Goal: Task Accomplishment & Management: Use online tool/utility

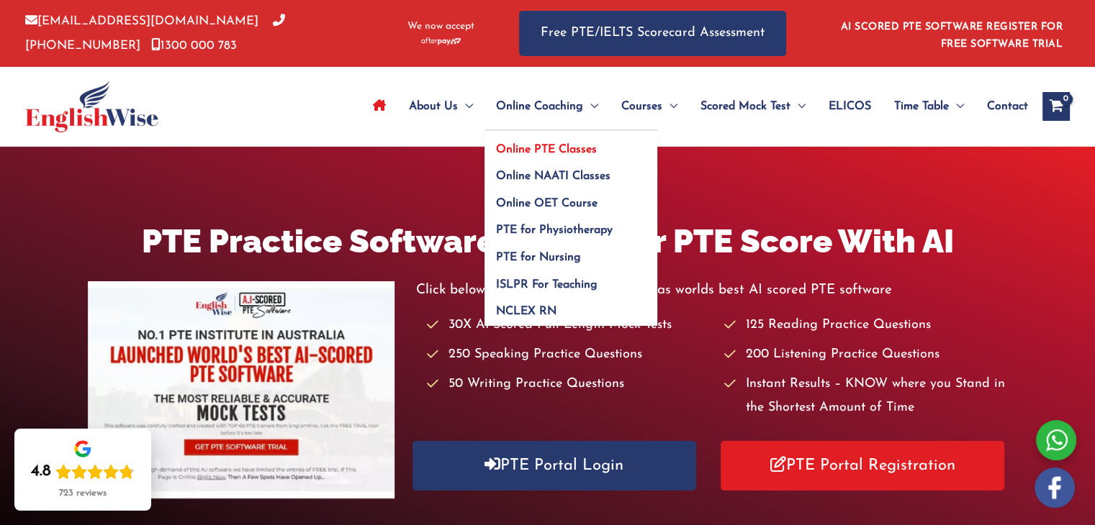
click at [548, 151] on span "Online PTE Classes" at bounding box center [546, 150] width 101 height 12
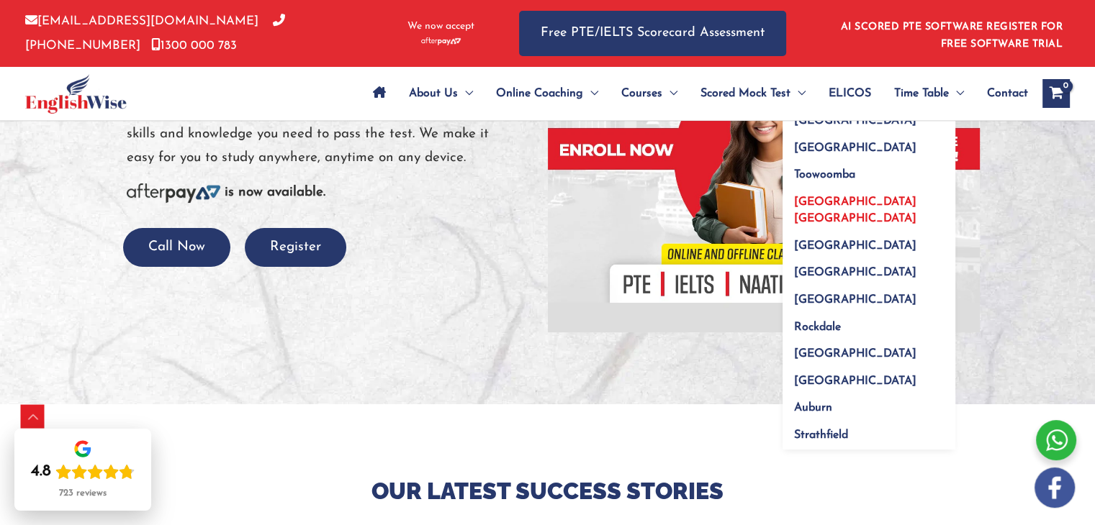
scroll to position [288, 0]
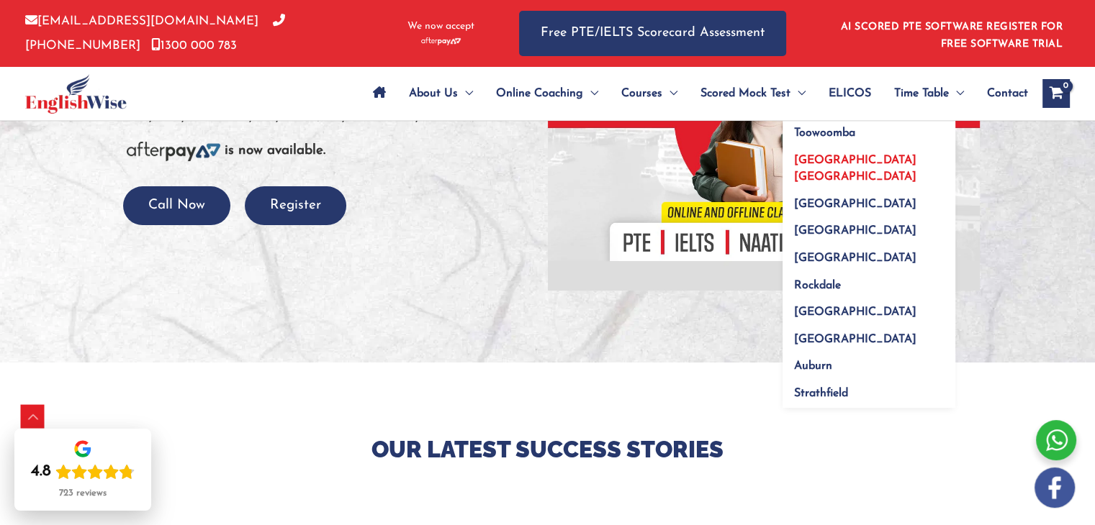
click at [828, 163] on span "Auckland NZ" at bounding box center [855, 169] width 122 height 28
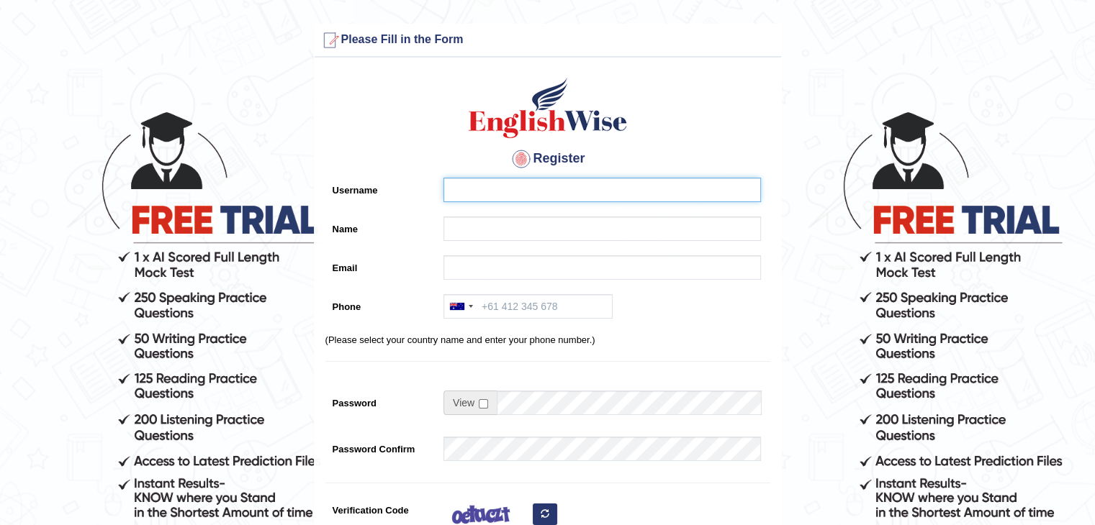
click at [498, 194] on input "Username" at bounding box center [601, 190] width 317 height 24
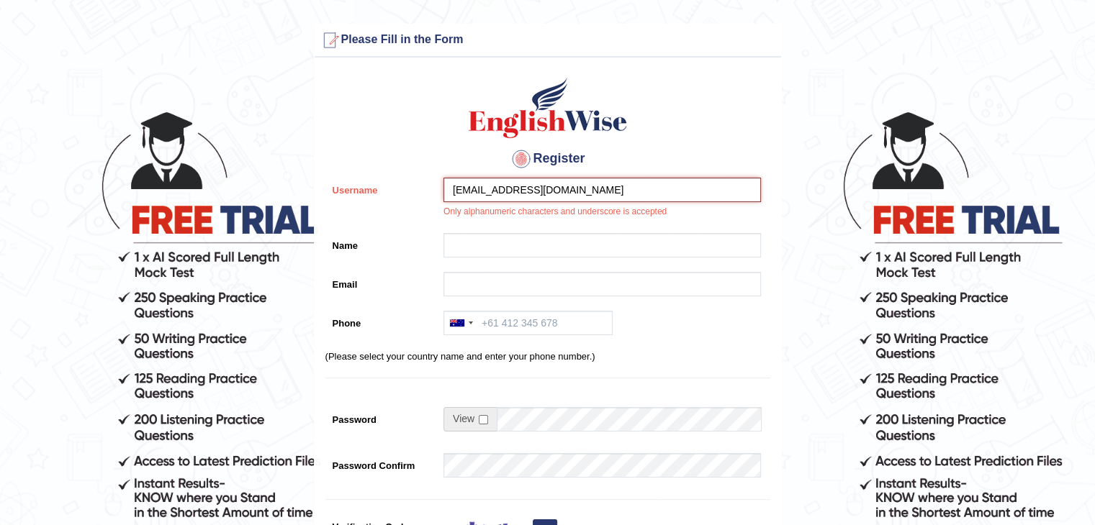
drag, startPoint x: 551, startPoint y: 189, endPoint x: 412, endPoint y: 191, distance: 139.7
click at [412, 191] on div "Username timaay1251@gmail.com Only alphanumeric characters and underscore is ac…" at bounding box center [547, 202] width 445 height 48
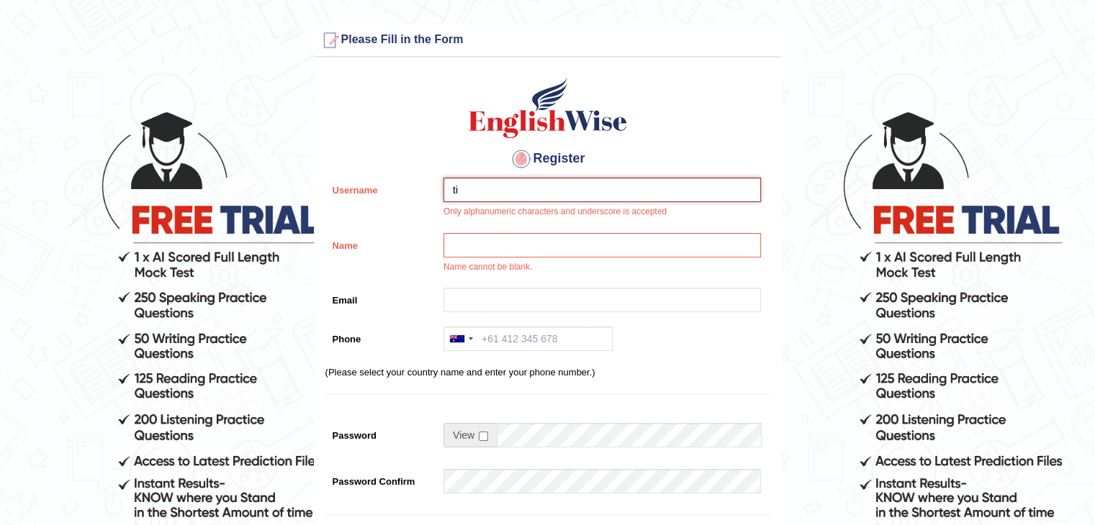
type input "t"
click at [472, 253] on input "Name" at bounding box center [601, 245] width 317 height 24
click at [498, 186] on input "Tima" at bounding box center [601, 190] width 317 height 24
type input "T"
type input "f"
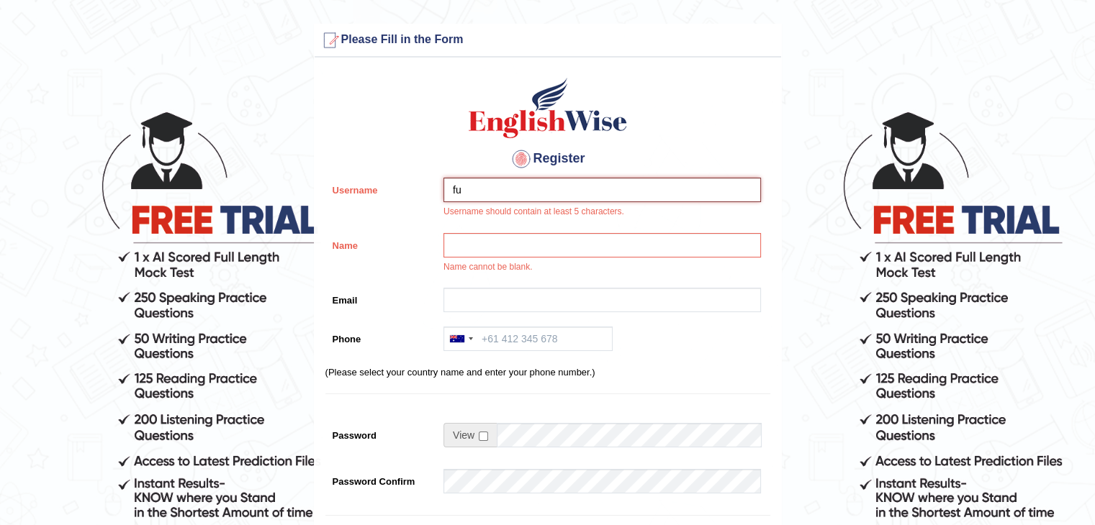
type input "f"
type input "T"
type input "Farae09"
click at [509, 238] on input "Name" at bounding box center [601, 245] width 317 height 24
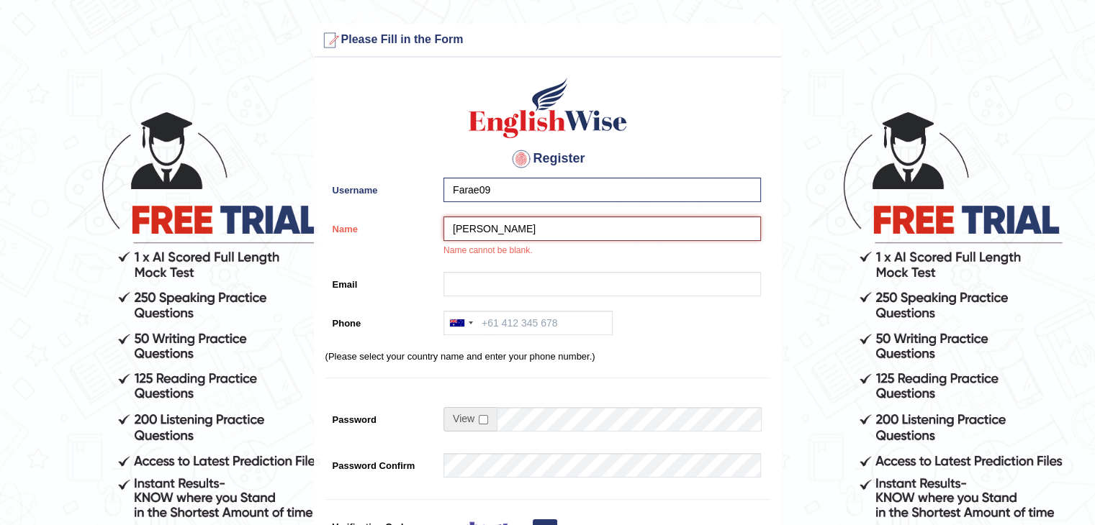
type input "[PERSON_NAME]"
click at [499, 286] on input "Email" at bounding box center [601, 284] width 317 height 24
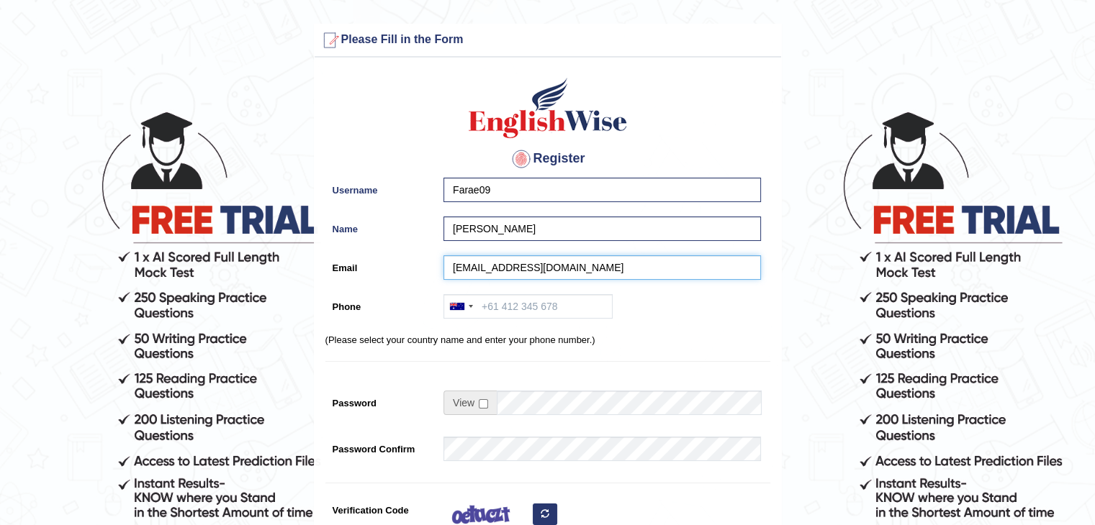
type input "timaay1251@gmail.com"
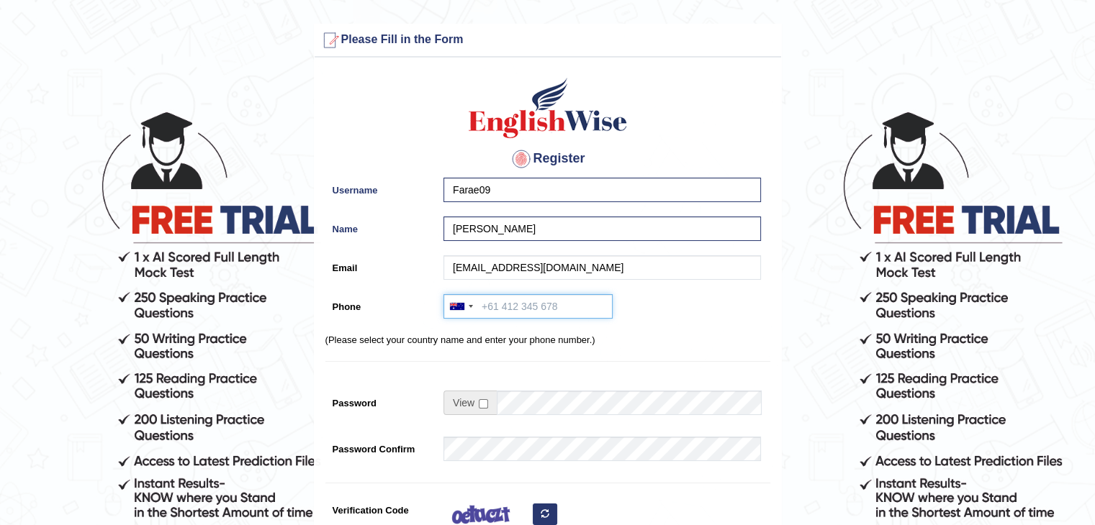
click at [501, 313] on input "Phone" at bounding box center [527, 306] width 169 height 24
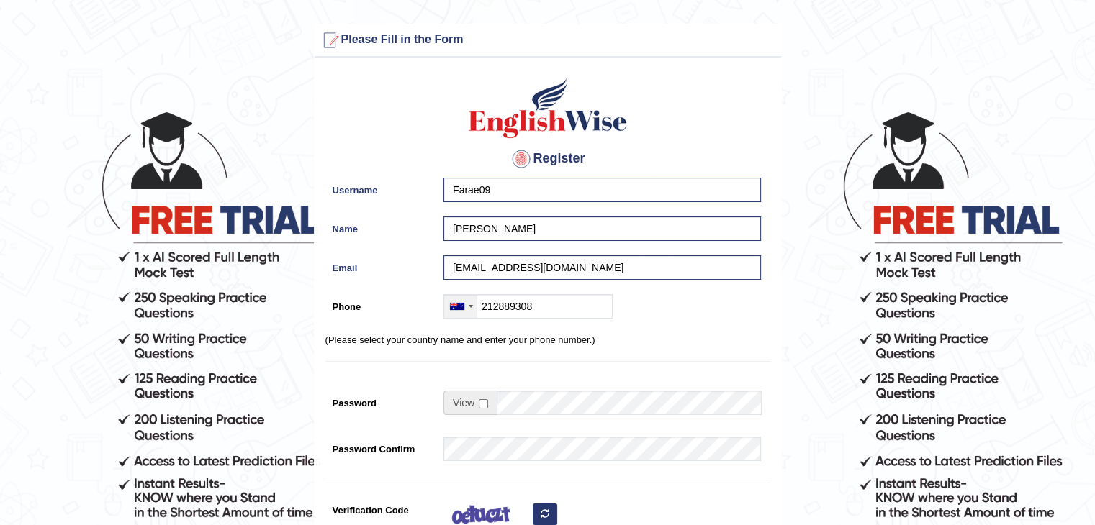
click at [472, 310] on div at bounding box center [460, 306] width 33 height 23
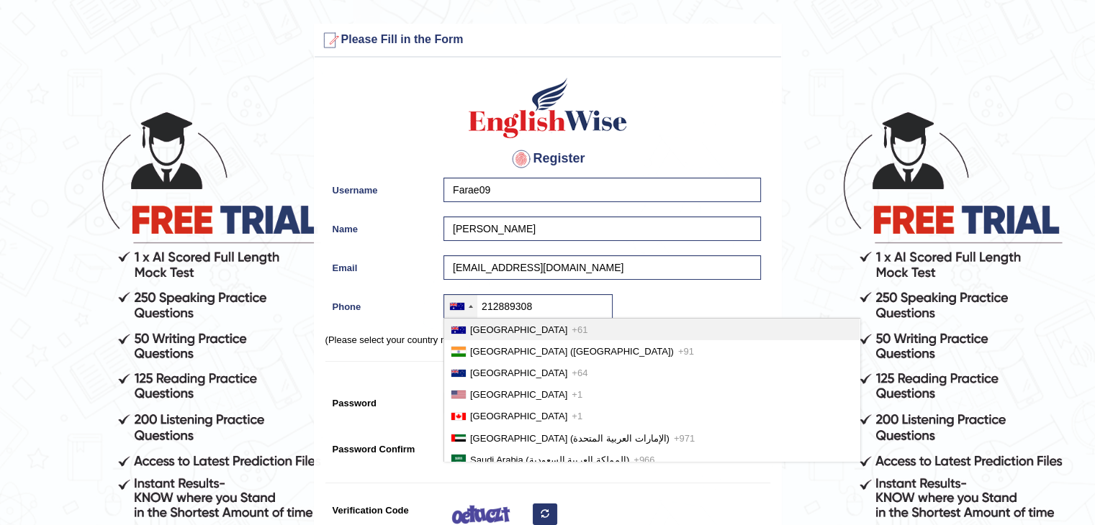
click at [472, 310] on div at bounding box center [460, 306] width 33 height 23
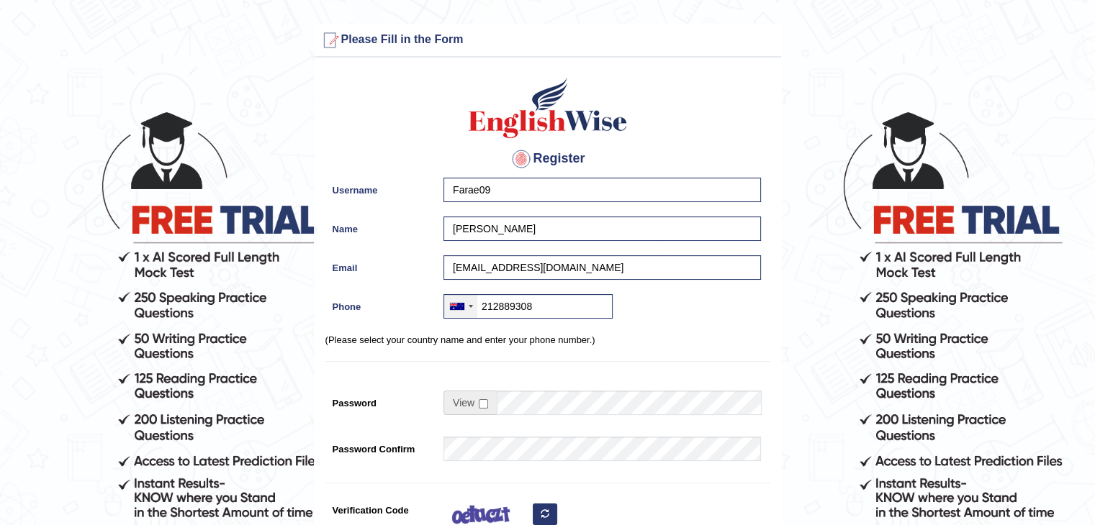
click at [472, 310] on div at bounding box center [460, 306] width 33 height 23
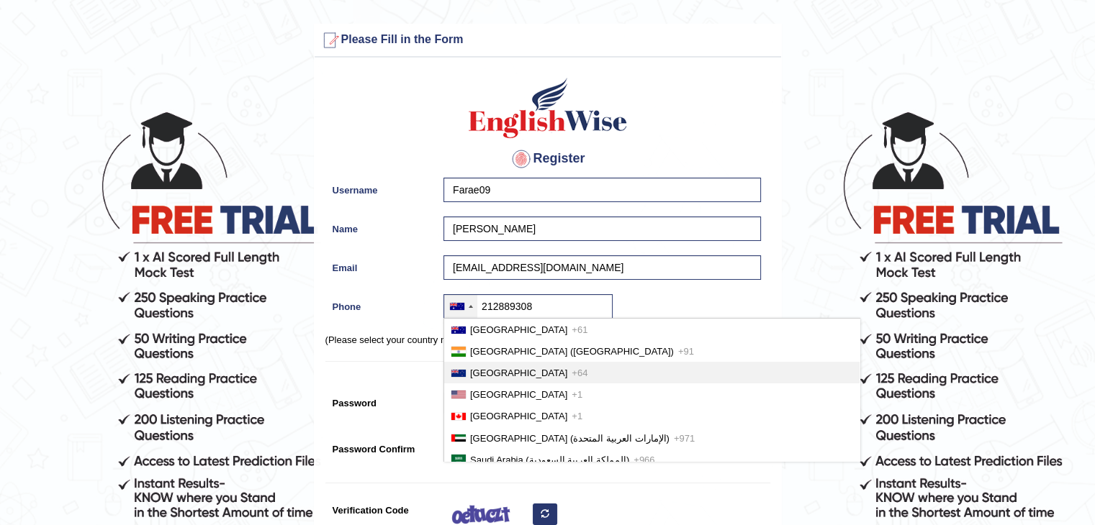
click at [494, 372] on span "New Zealand" at bounding box center [518, 373] width 97 height 11
type input "+64212889308"
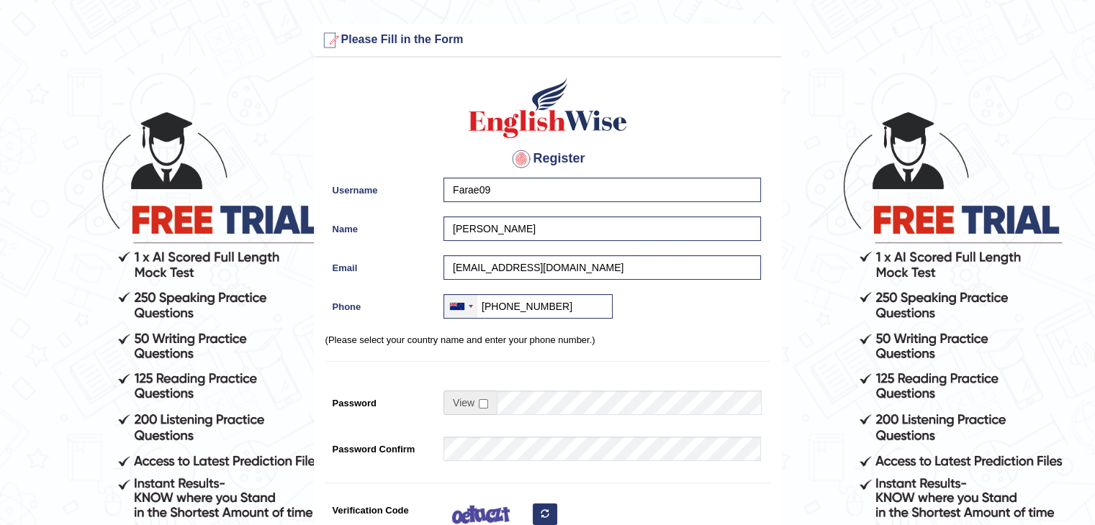
click at [469, 307] on div at bounding box center [471, 306] width 4 height 3
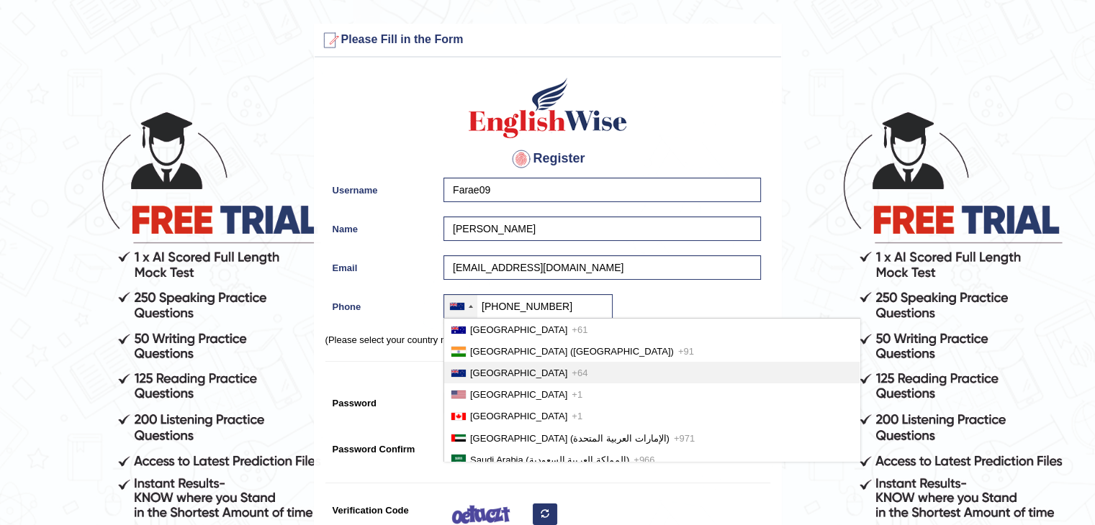
click at [469, 307] on div at bounding box center [471, 306] width 4 height 3
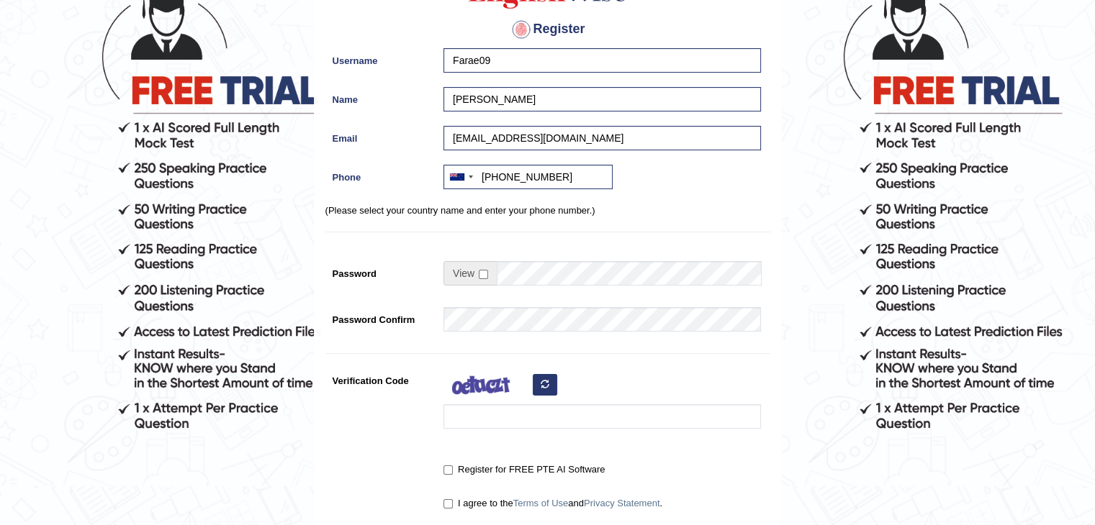
scroll to position [144, 0]
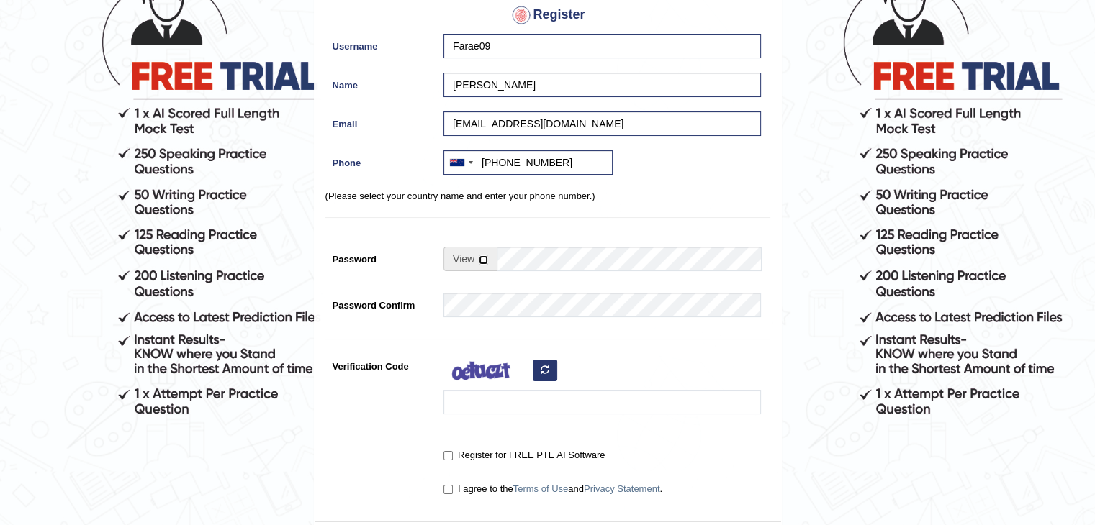
click at [484, 260] on input "checkbox" at bounding box center [483, 260] width 9 height 9
checkbox input "true"
click at [521, 261] on input "Password" at bounding box center [629, 259] width 264 height 24
type input "Alohomora123."
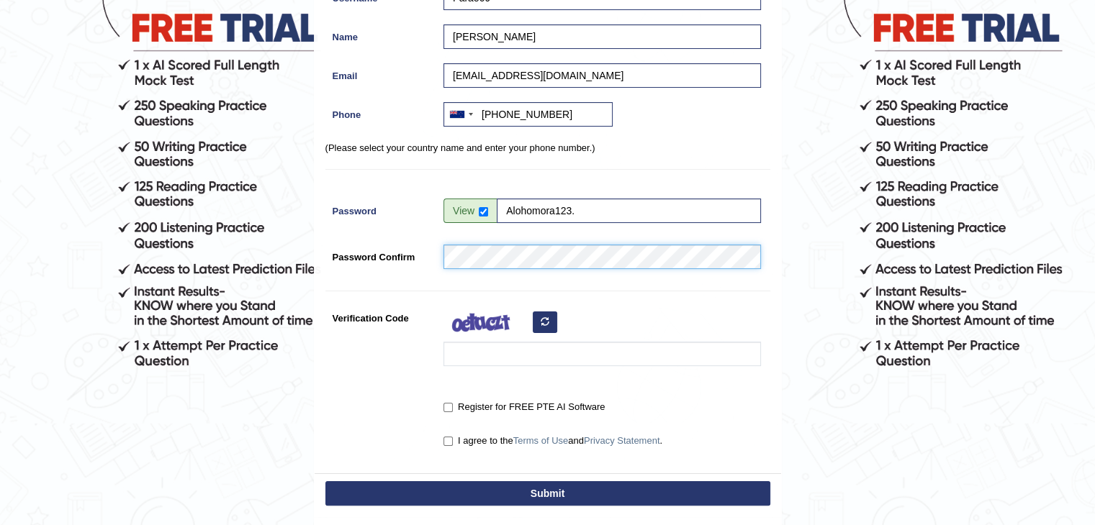
scroll to position [216, 0]
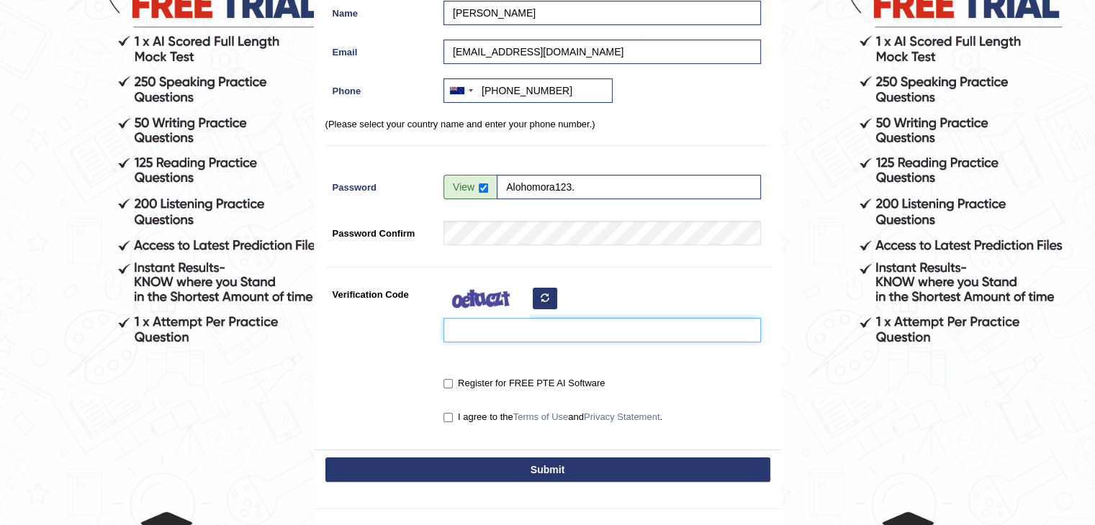
click at [507, 329] on input "Verification Code" at bounding box center [601, 330] width 317 height 24
type input "cxpukoy"
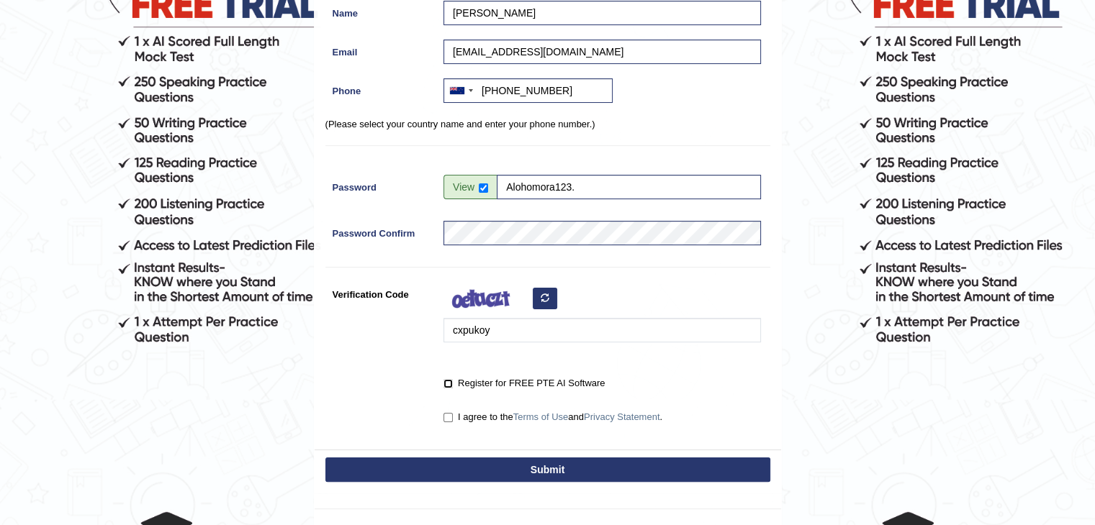
click at [448, 384] on input "Register for FREE PTE AI Software" at bounding box center [447, 383] width 9 height 9
checkbox input "true"
click at [450, 415] on input "I agree to the Terms of Use and Privacy Statement ." at bounding box center [447, 417] width 9 height 9
checkbox input "true"
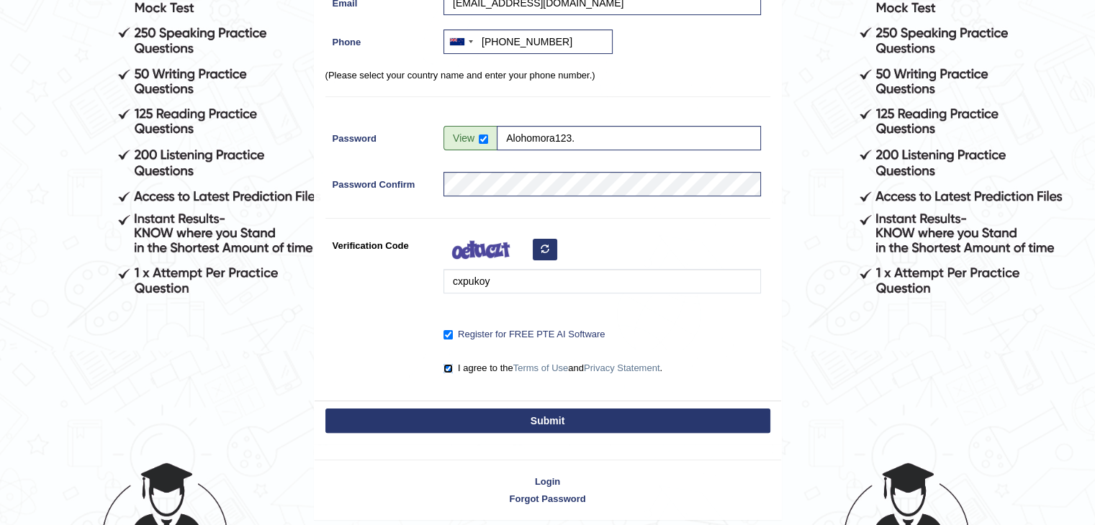
scroll to position [317, 0]
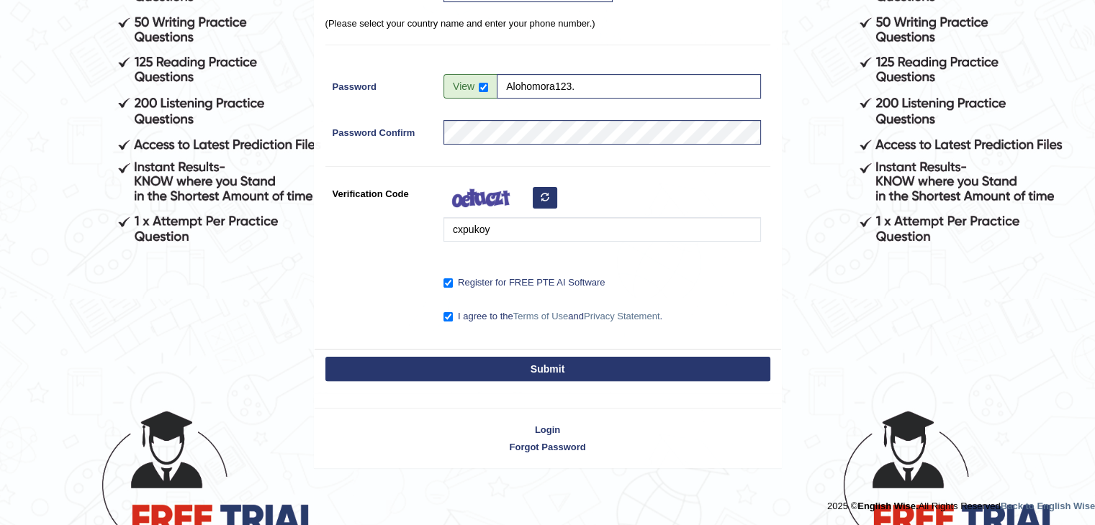
click at [518, 369] on button "Submit" at bounding box center [547, 369] width 445 height 24
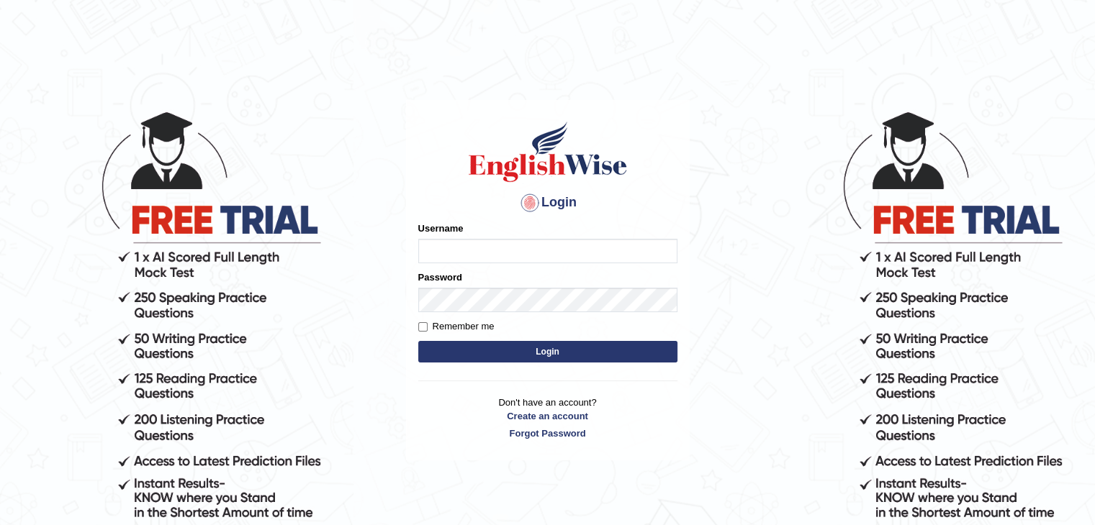
click at [470, 248] on input "Username" at bounding box center [547, 251] width 259 height 24
type input "t"
type input "Farae09"
click at [421, 328] on input "Remember me" at bounding box center [422, 326] width 9 height 9
checkbox input "true"
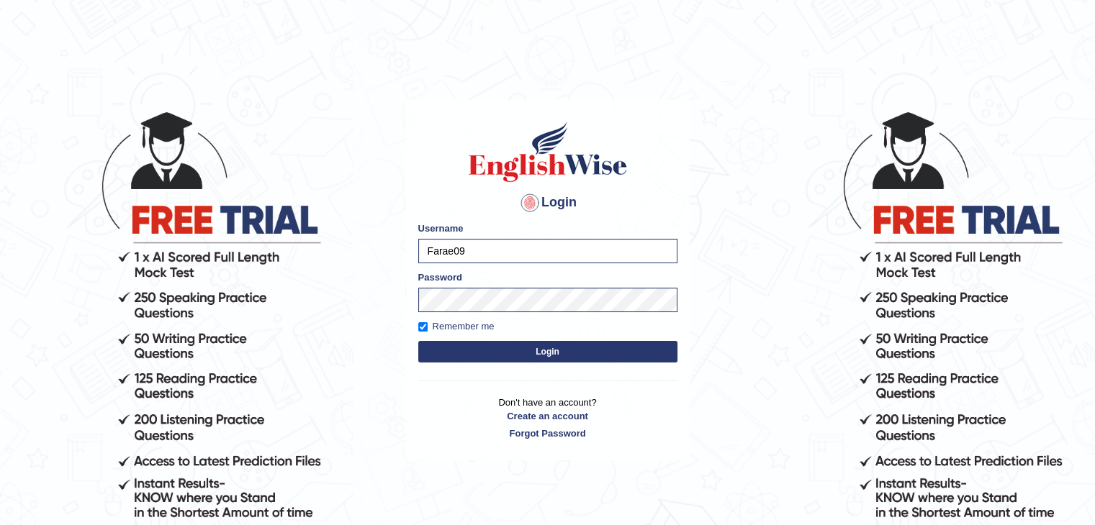
click at [444, 356] on button "Login" at bounding box center [547, 352] width 259 height 22
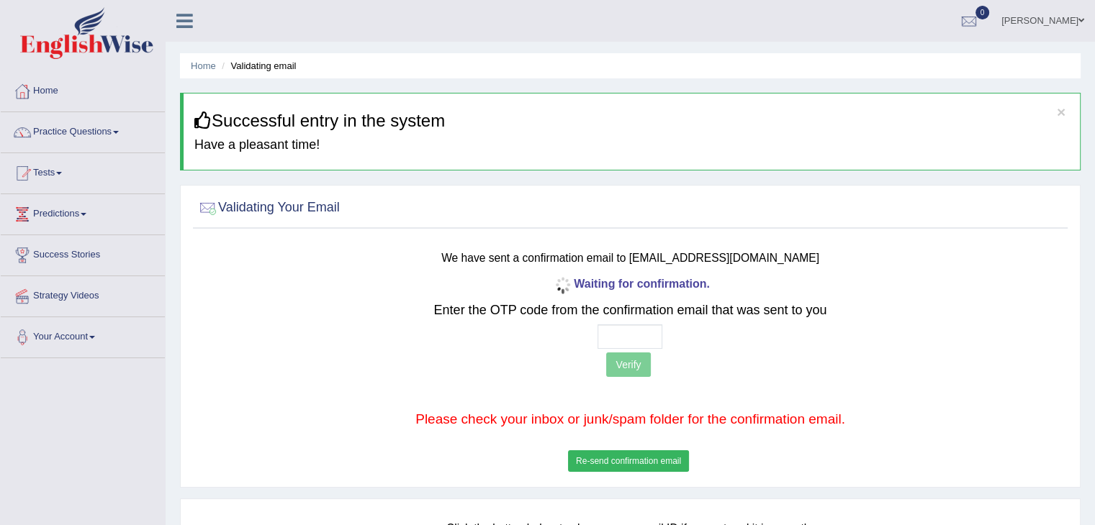
click at [651, 469] on button "Re-send confirmation email" at bounding box center [628, 462] width 121 height 22
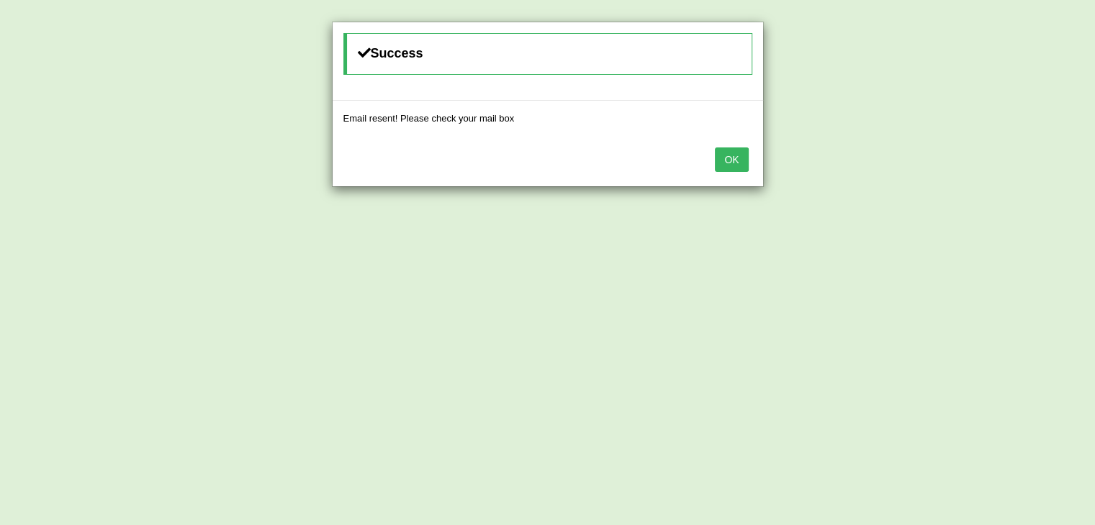
click at [740, 156] on button "OK" at bounding box center [731, 160] width 33 height 24
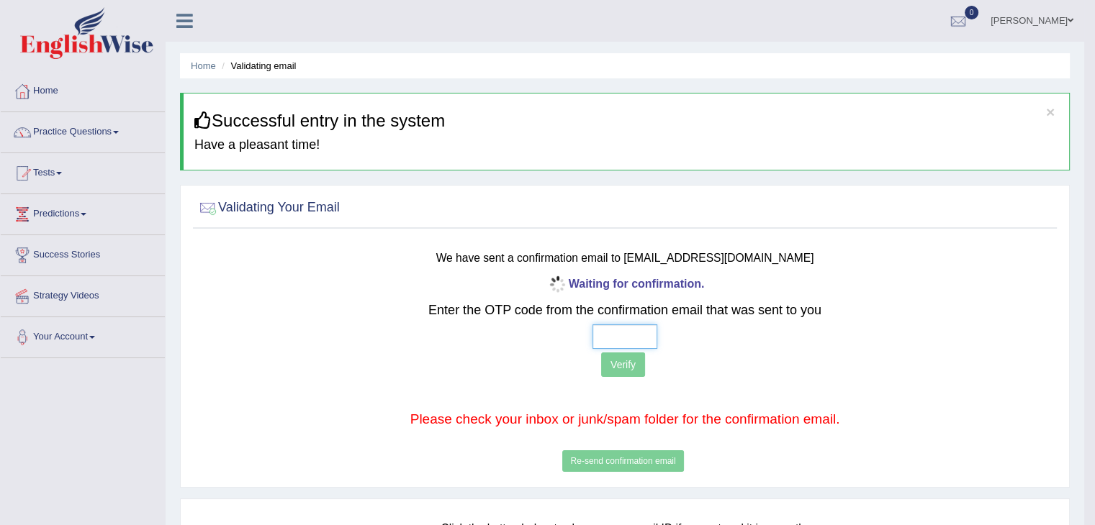
click at [606, 335] on input "text" at bounding box center [624, 337] width 65 height 24
type input "3 5 4 7"
click at [635, 366] on button "Verify" at bounding box center [623, 365] width 44 height 24
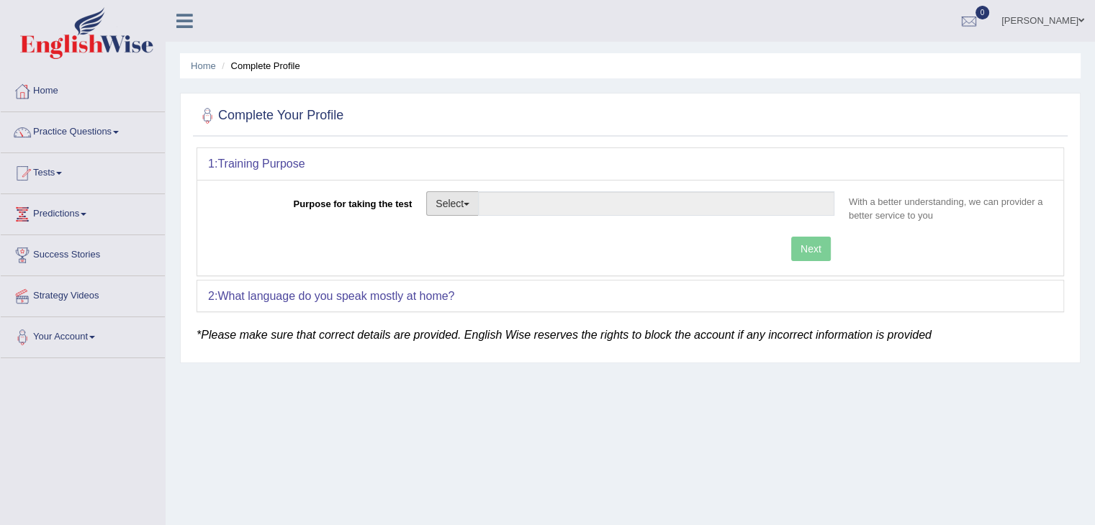
click at [466, 203] on span "button" at bounding box center [467, 204] width 6 height 3
click at [464, 294] on link "Other" at bounding box center [491, 290] width 128 height 19
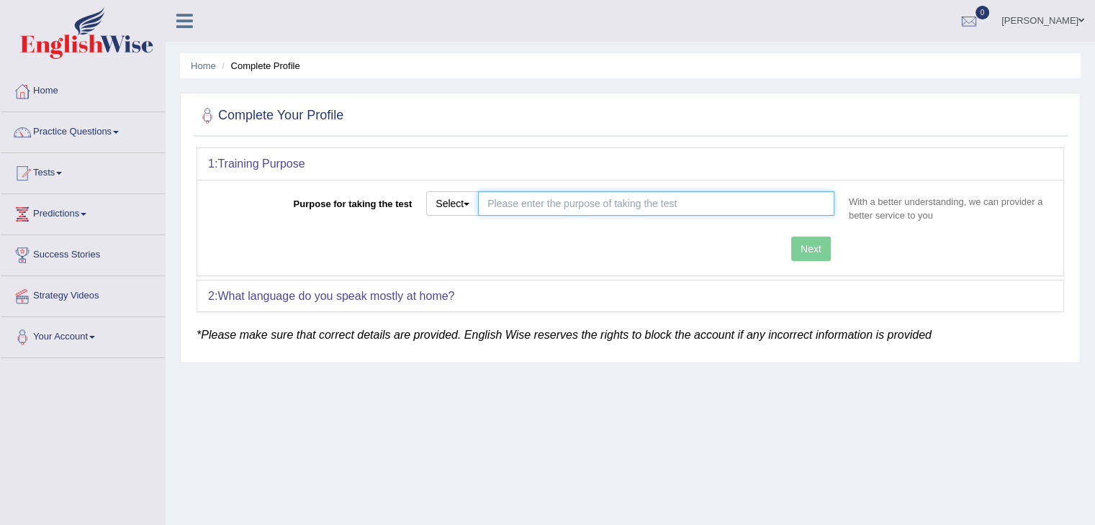
click at [602, 206] on input "Purpose for taking the test" at bounding box center [656, 203] width 356 height 24
type input "teacher registration"
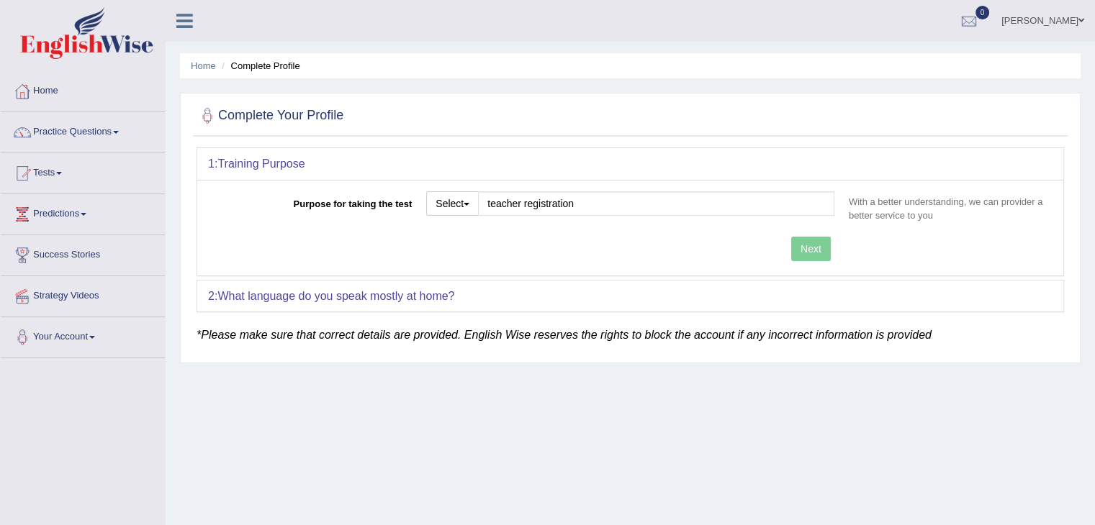
click at [814, 241] on div "Purpose for taking the test Select Student Visa Permanent Residency Nursing Oth…" at bounding box center [630, 228] width 866 height 96
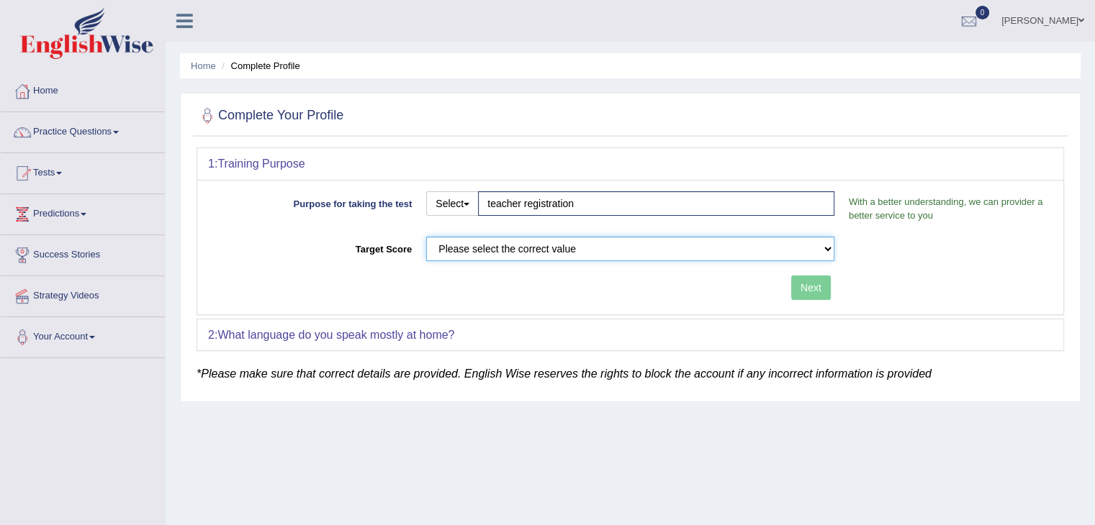
click at [582, 256] on select "Please select the correct value 50 (6 bands) 58 (6.5 bands) 65 (7 bands) 79 (8 …" at bounding box center [630, 249] width 408 height 24
select select "79"
click at [426, 237] on select "Please select the correct value 50 (6 bands) 58 (6.5 bands) 65 (7 bands) 79 (8 …" at bounding box center [630, 249] width 408 height 24
click at [799, 286] on button "Next" at bounding box center [811, 288] width 40 height 24
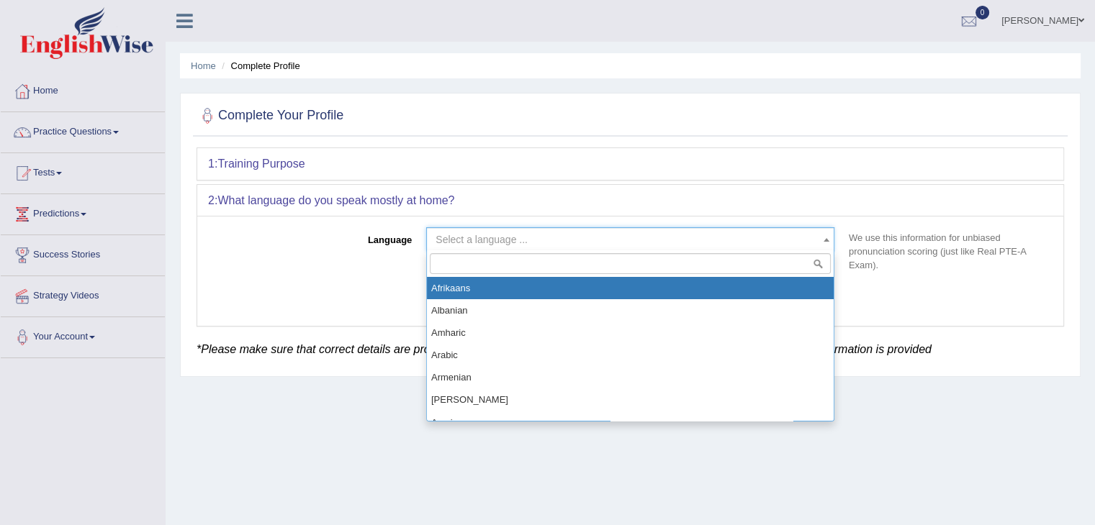
click at [544, 237] on span "Select a language ..." at bounding box center [625, 239] width 381 height 14
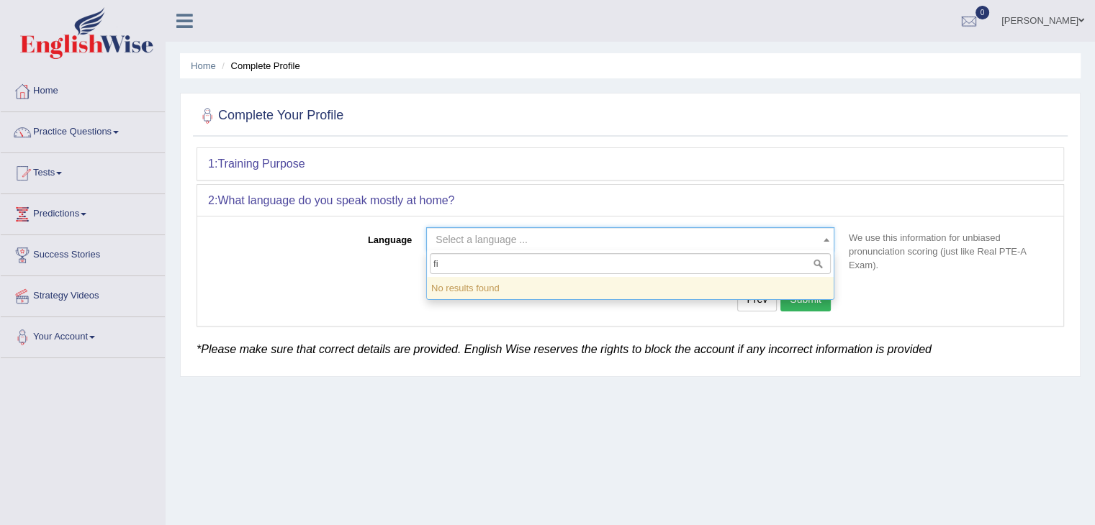
type input "f"
type input "p"
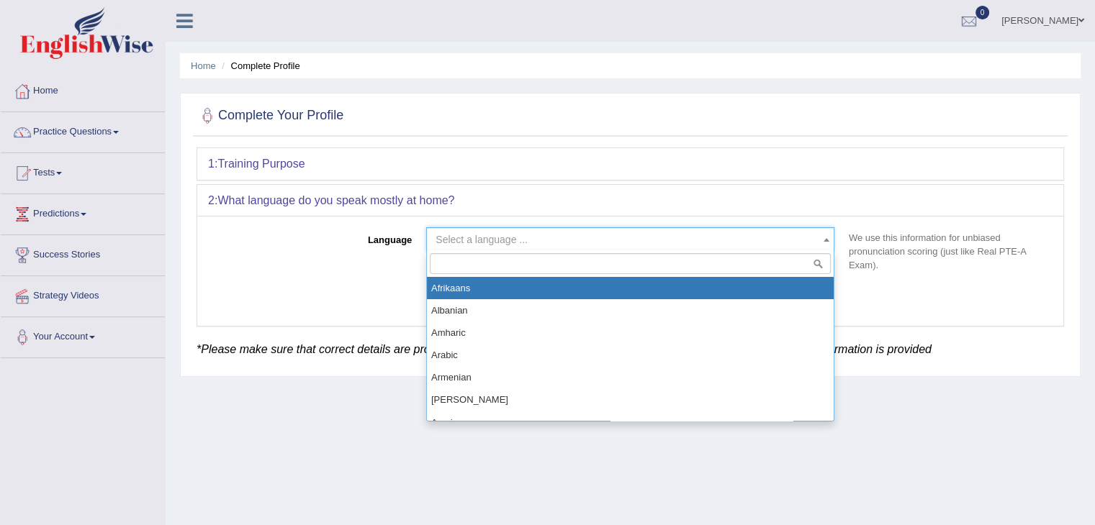
type input "p"
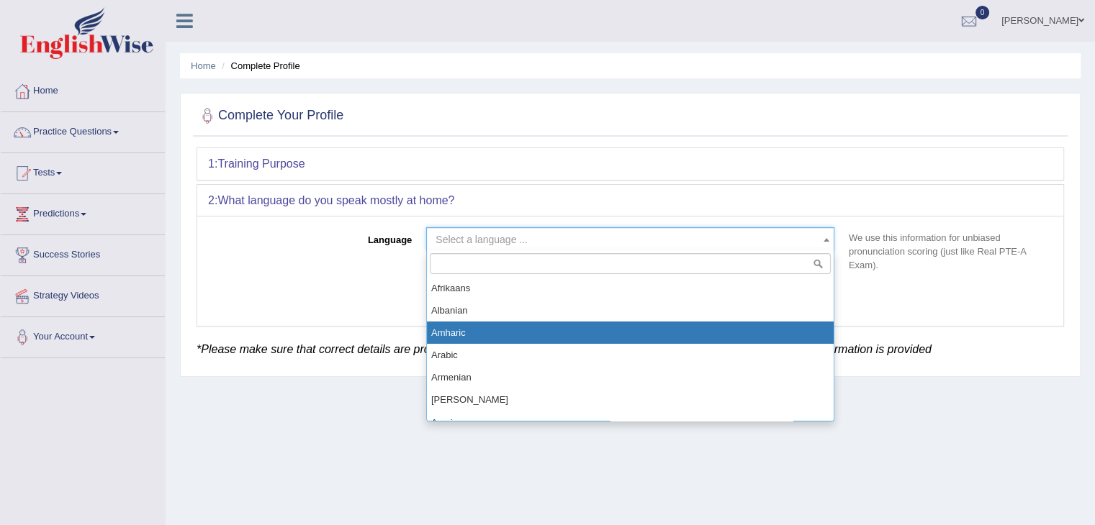
type input "f"
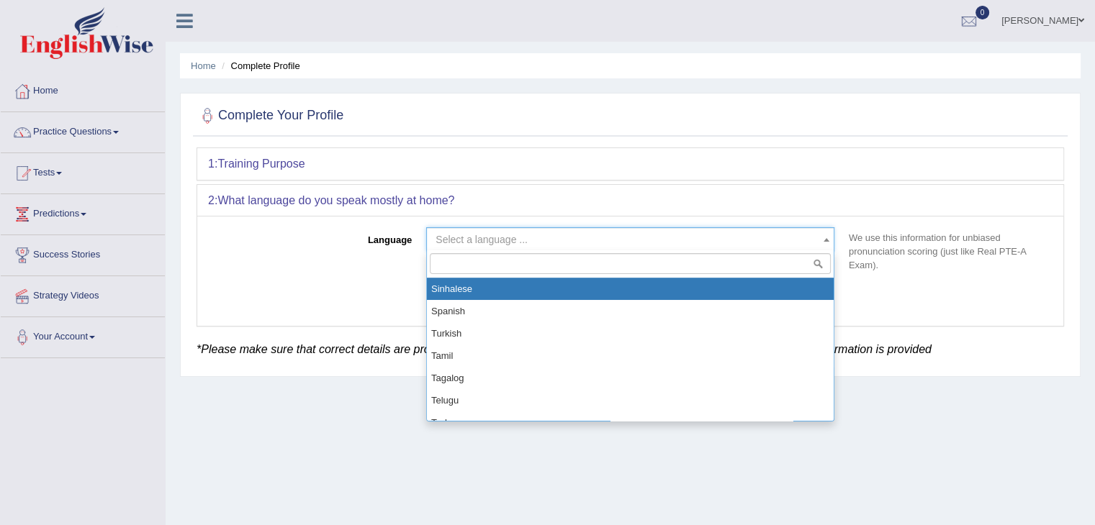
scroll to position [1008, 0]
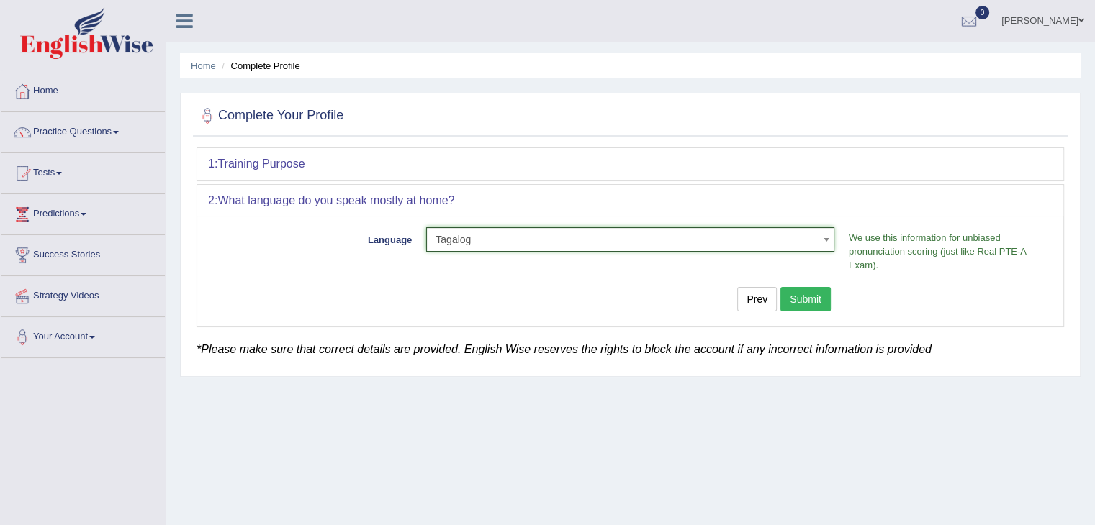
click at [826, 239] on b at bounding box center [826, 240] width 6 height 4
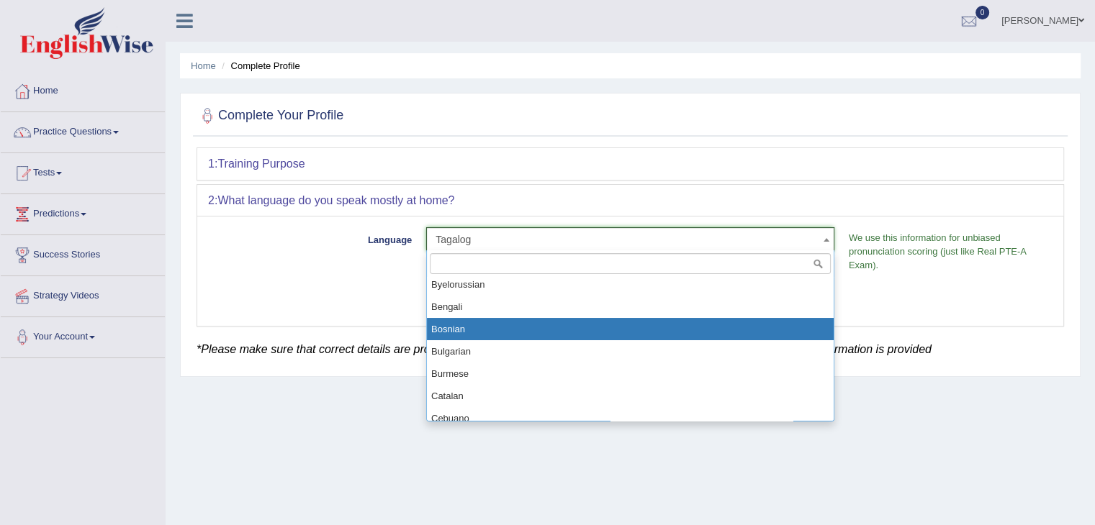
scroll to position [216, 0]
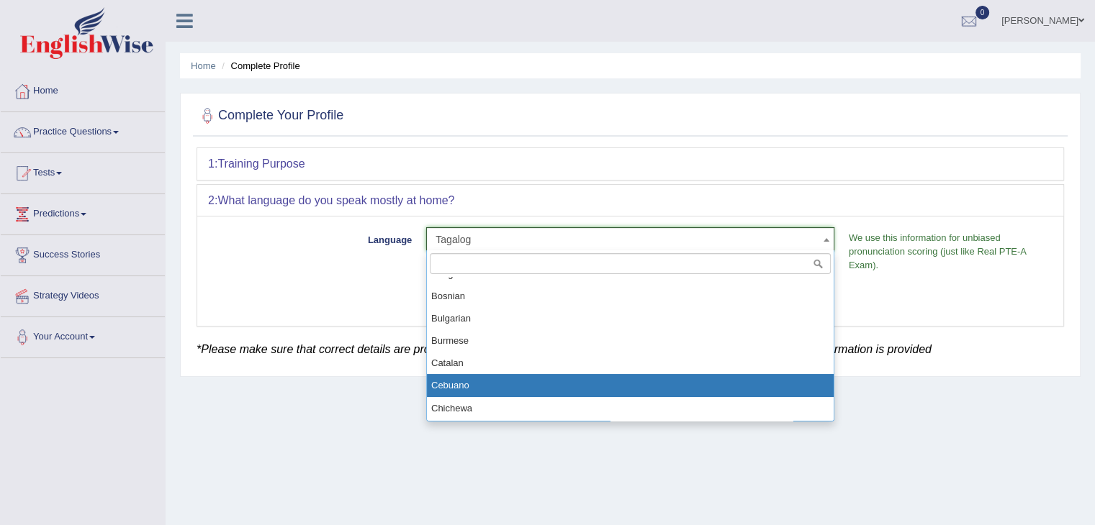
select select "Cebuano"
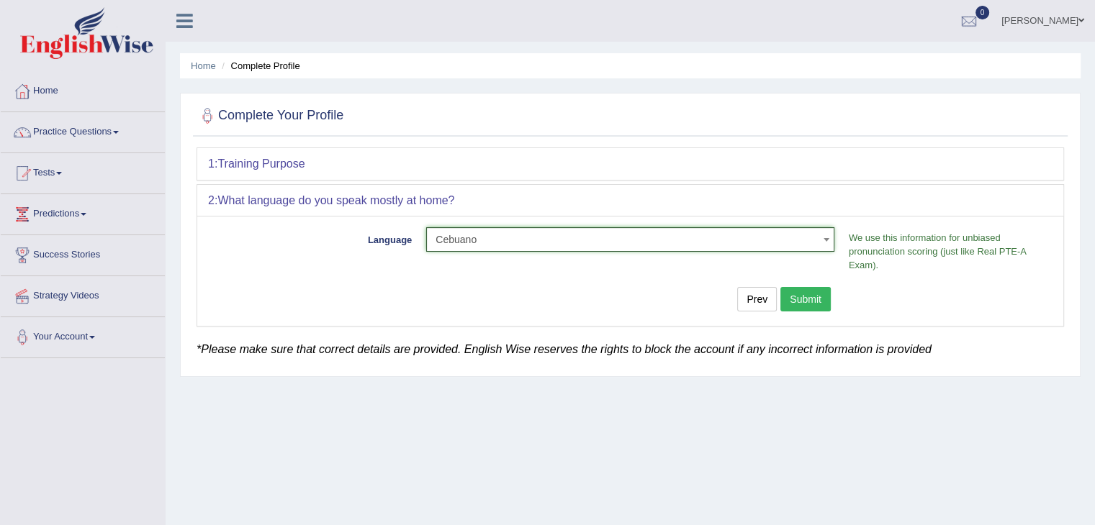
click at [801, 296] on button "Submit" at bounding box center [805, 299] width 50 height 24
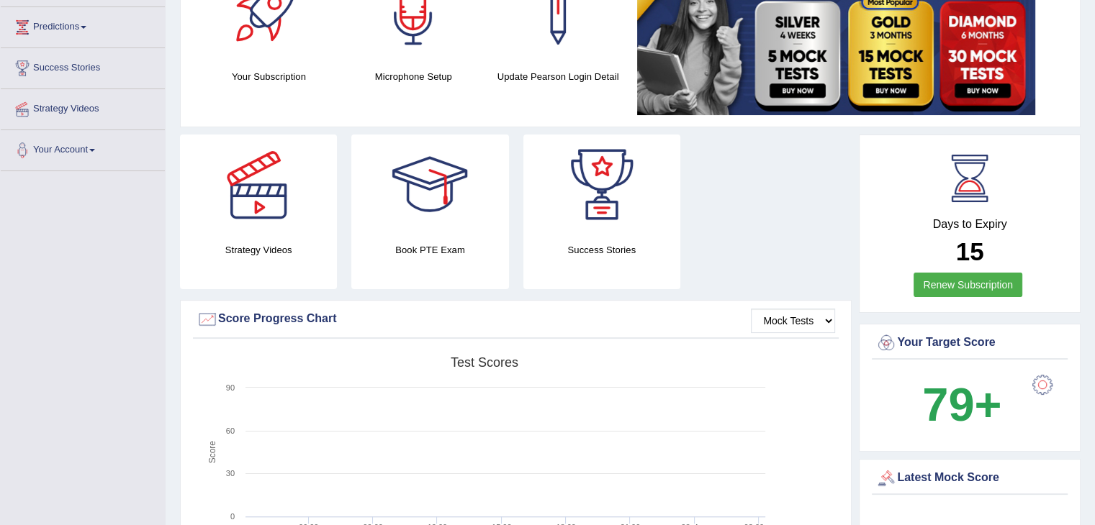
scroll to position [72, 0]
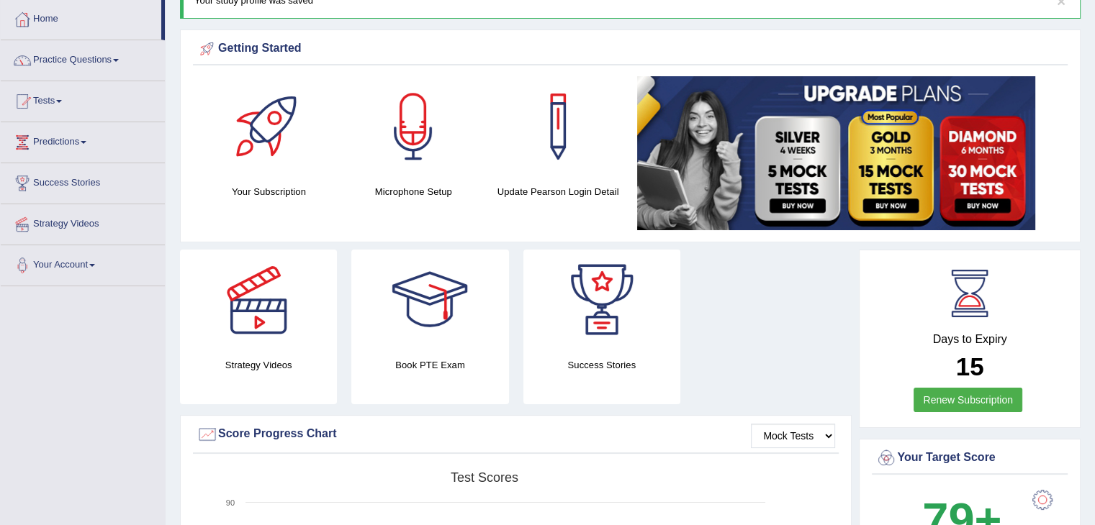
click at [887, 173] on img at bounding box center [836, 153] width 398 height 154
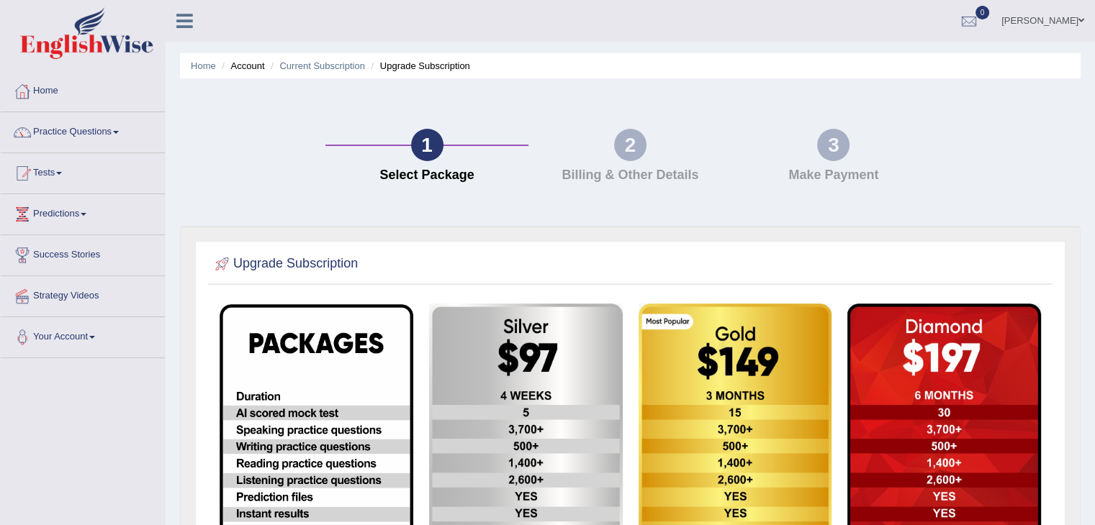
click at [81, 127] on link "Practice Questions" at bounding box center [83, 130] width 164 height 36
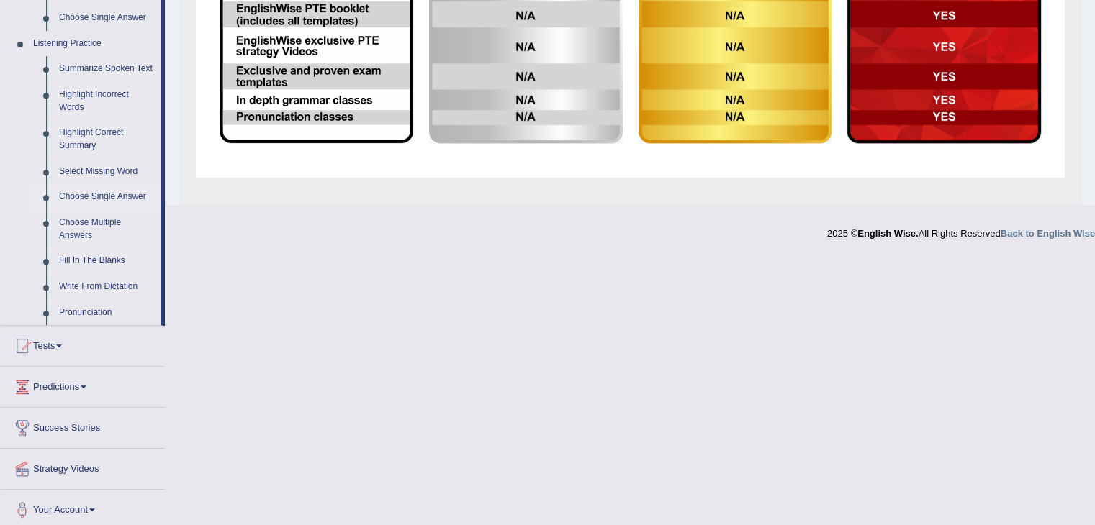
scroll to position [602, 0]
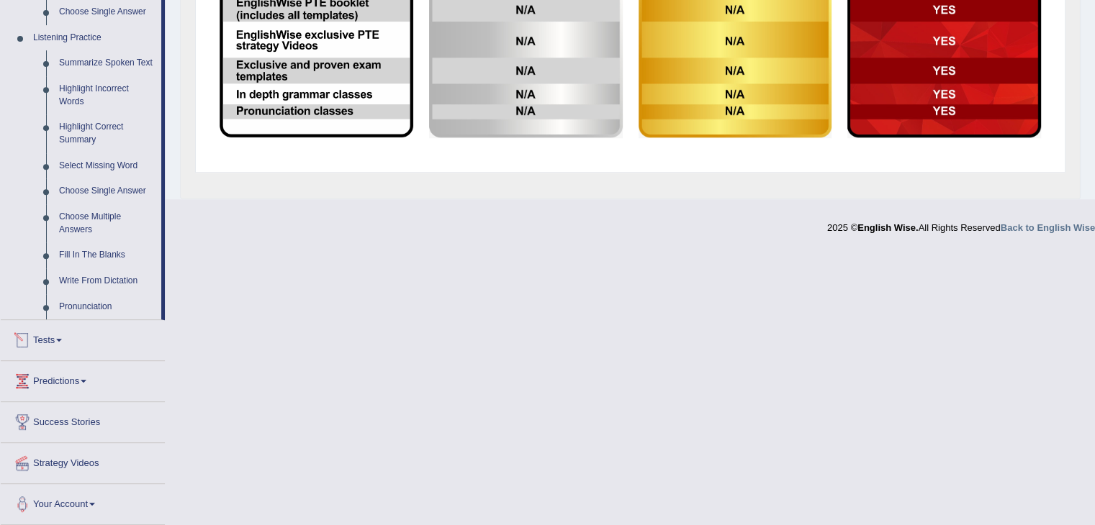
click at [53, 349] on link "Tests" at bounding box center [83, 338] width 164 height 36
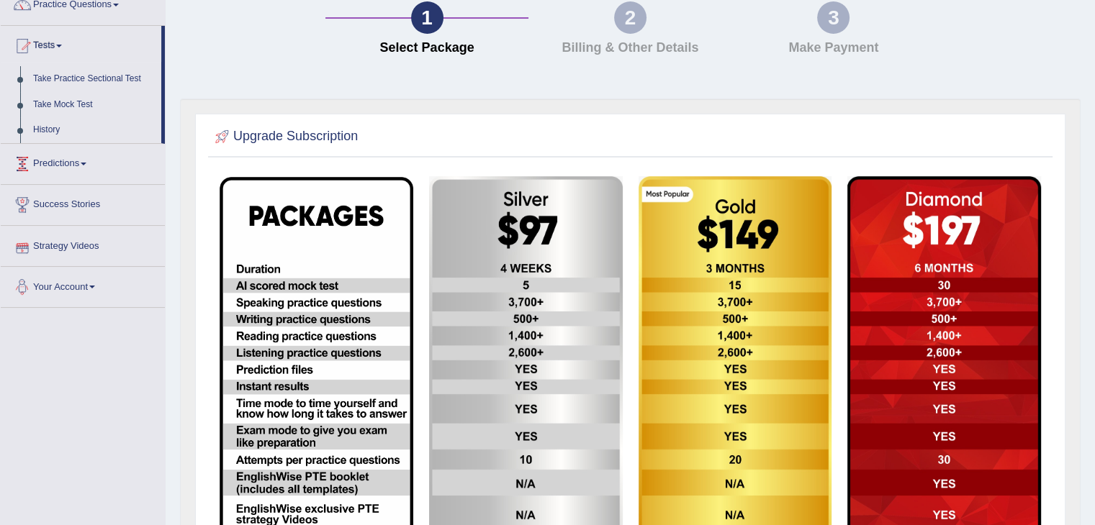
scroll to position [1, 0]
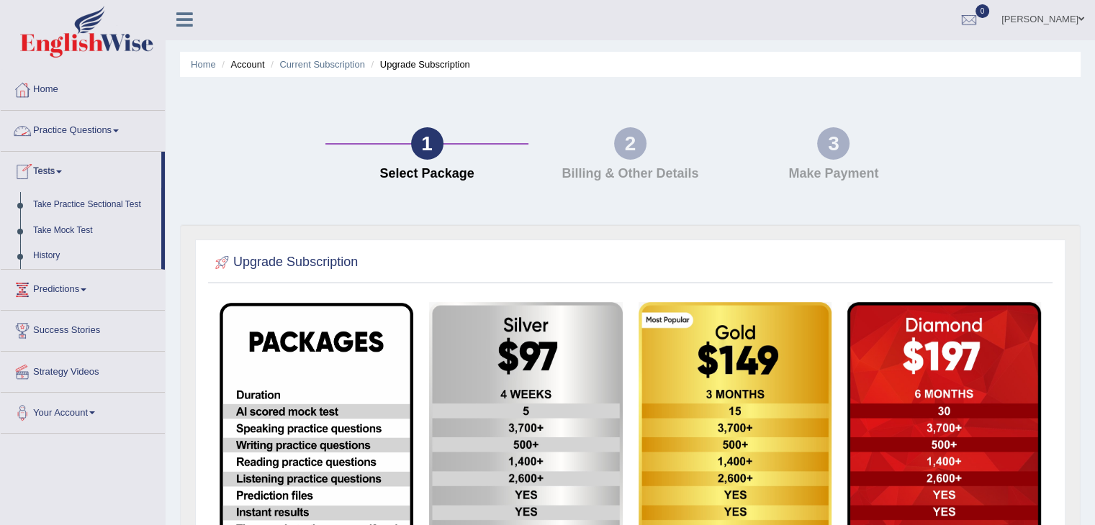
click at [103, 127] on link "Practice Questions" at bounding box center [83, 129] width 164 height 36
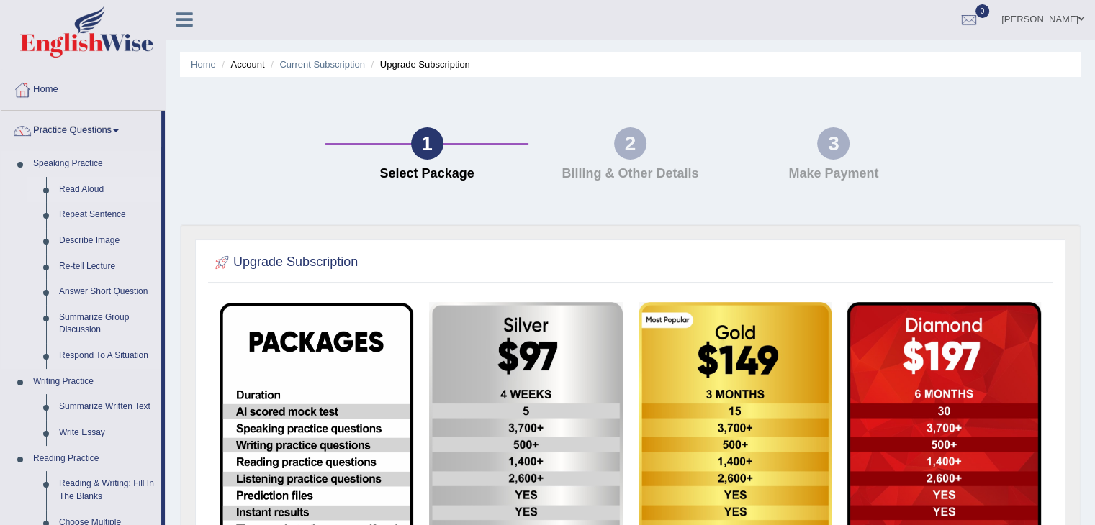
click at [82, 185] on link "Read Aloud" at bounding box center [107, 190] width 109 height 26
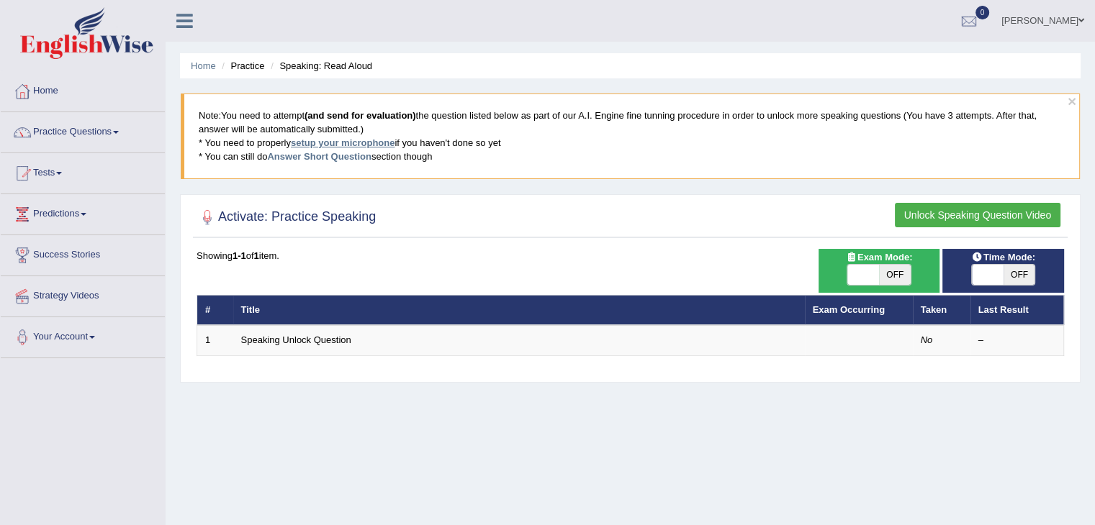
click at [340, 142] on link "setup your microphone" at bounding box center [343, 142] width 104 height 11
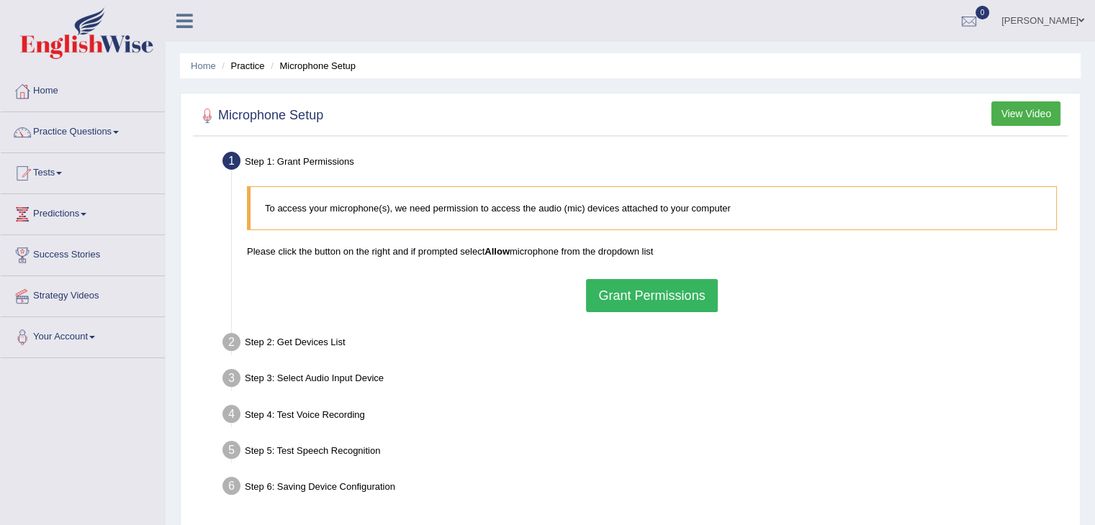
click at [656, 297] on button "Grant Permissions" at bounding box center [651, 295] width 131 height 33
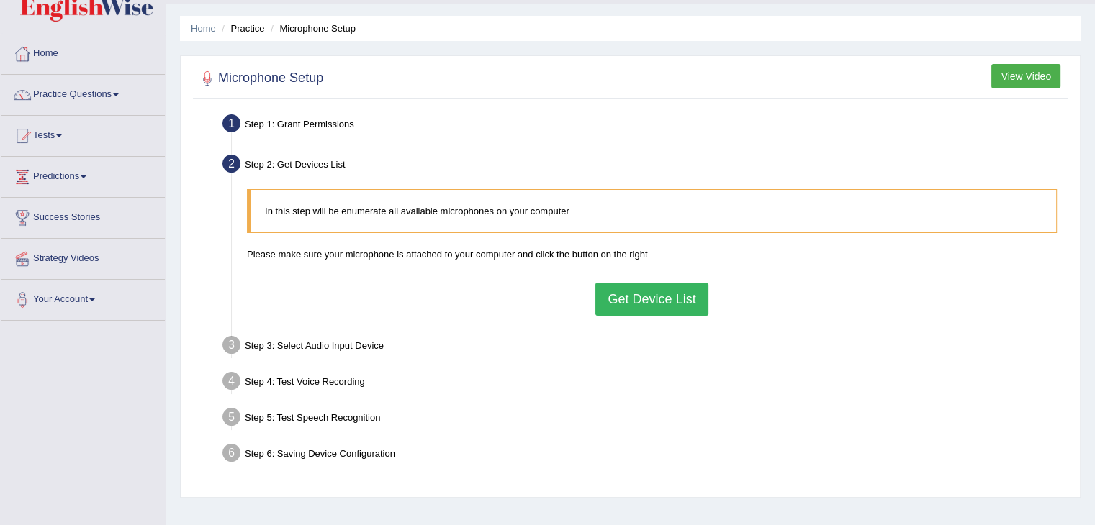
scroll to position [72, 0]
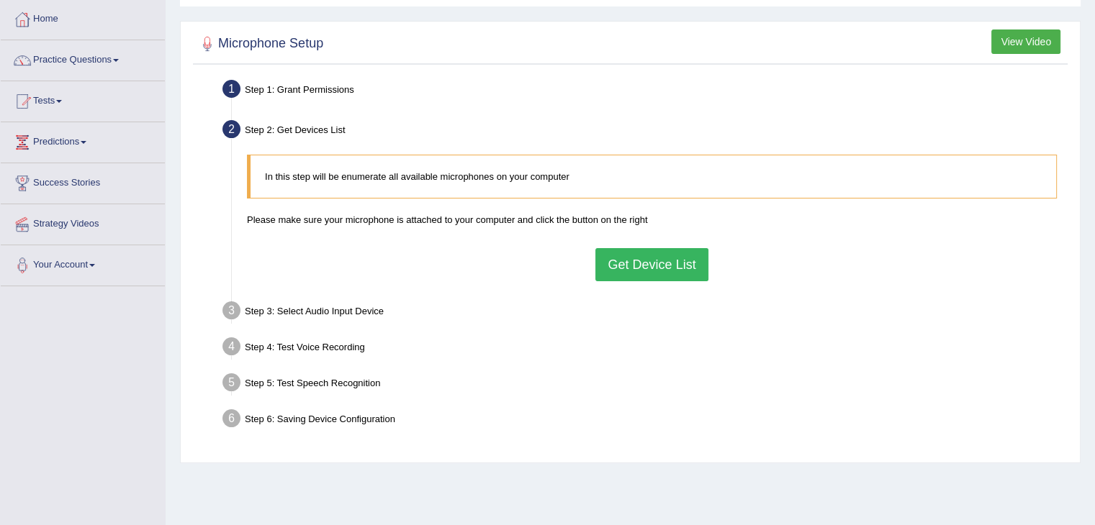
click at [660, 263] on button "Get Device List" at bounding box center [651, 264] width 112 height 33
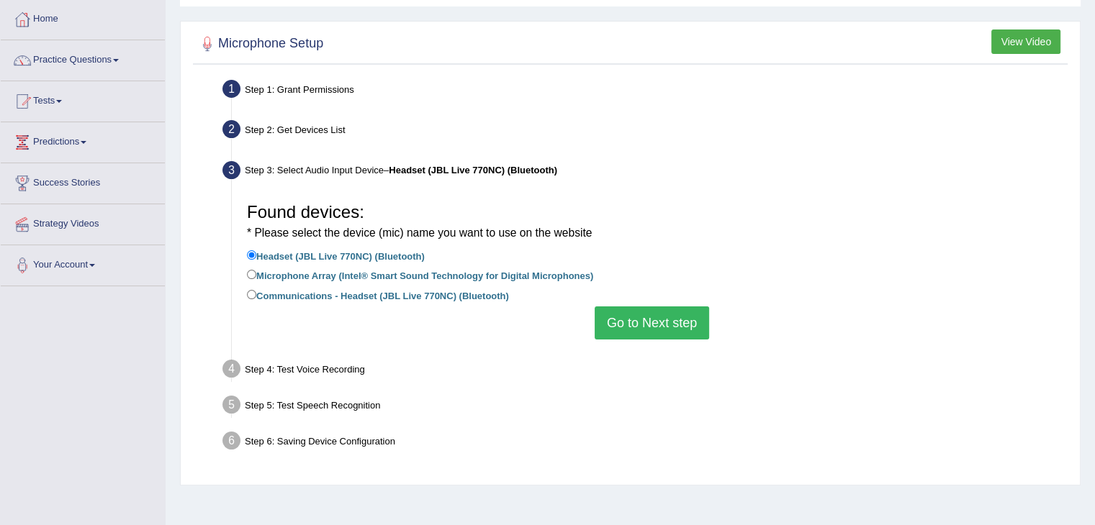
click at [648, 335] on button "Go to Next step" at bounding box center [652, 323] width 114 height 33
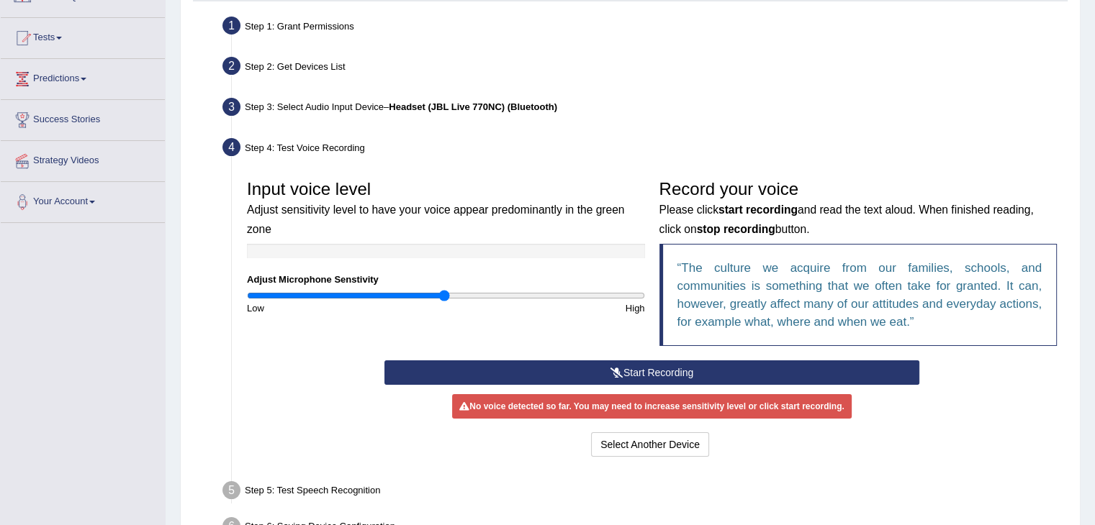
scroll to position [144, 0]
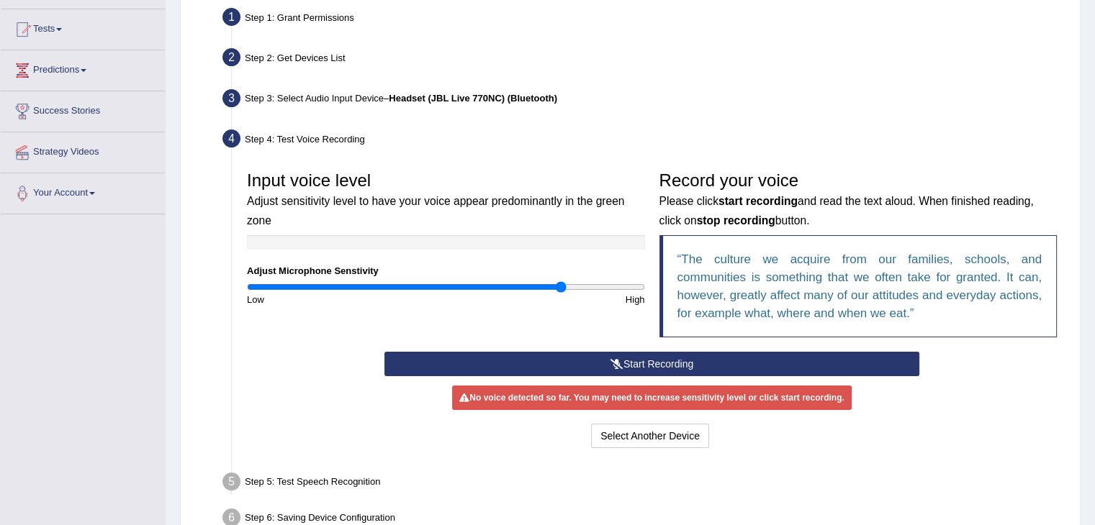
drag, startPoint x: 445, startPoint y: 286, endPoint x: 562, endPoint y: 290, distance: 117.4
click at [561, 289] on input "range" at bounding box center [446, 287] width 398 height 12
drag, startPoint x: 549, startPoint y: 290, endPoint x: 479, endPoint y: 302, distance: 71.6
click at [477, 293] on input "range" at bounding box center [446, 287] width 398 height 12
drag, startPoint x: 477, startPoint y: 286, endPoint x: 518, endPoint y: 295, distance: 42.1
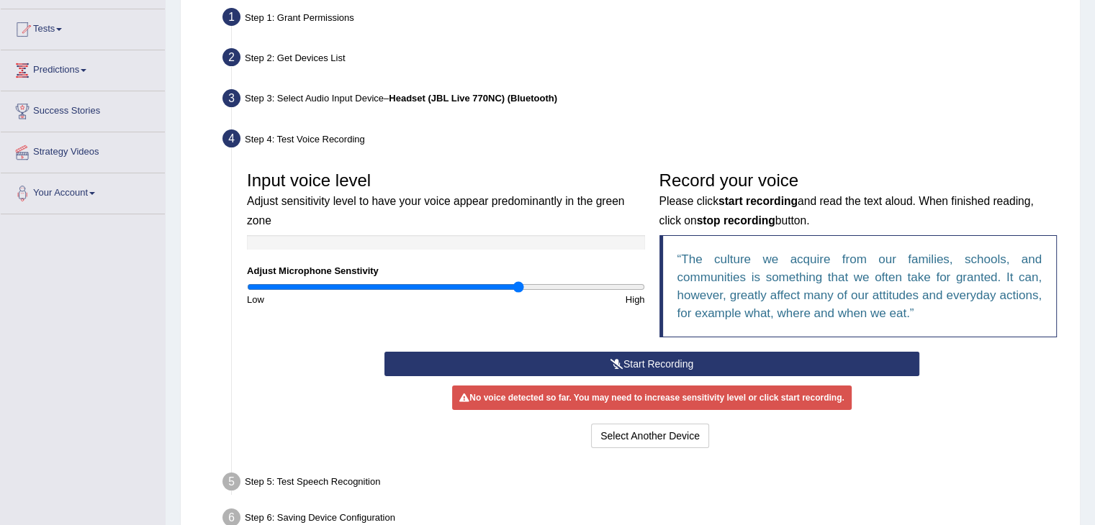
click at [518, 293] on input "range" at bounding box center [446, 287] width 398 height 12
click at [524, 289] on input "range" at bounding box center [446, 287] width 398 height 12
click at [662, 362] on button "Start Recording" at bounding box center [651, 364] width 535 height 24
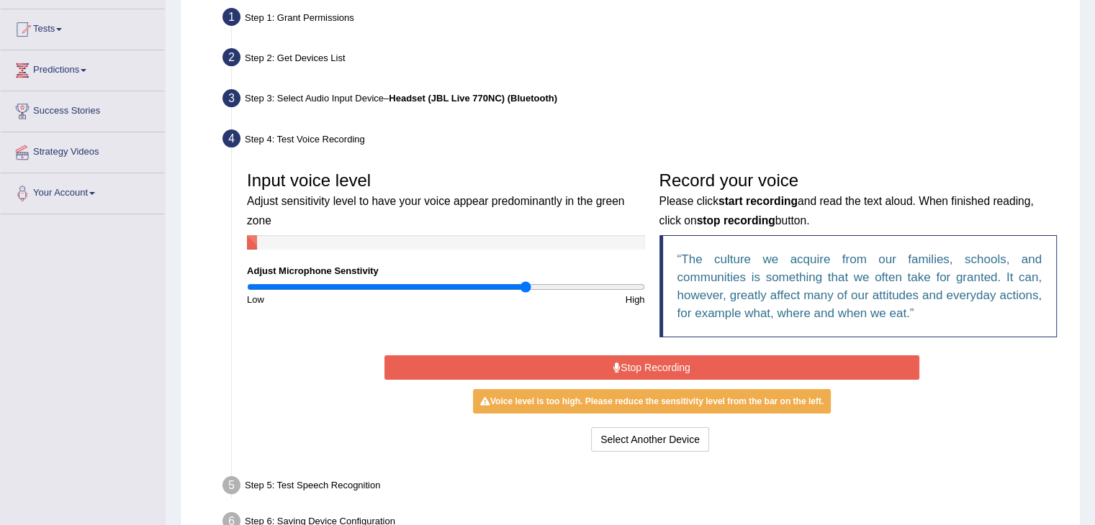
click at [664, 369] on button "Stop Recording" at bounding box center [651, 368] width 535 height 24
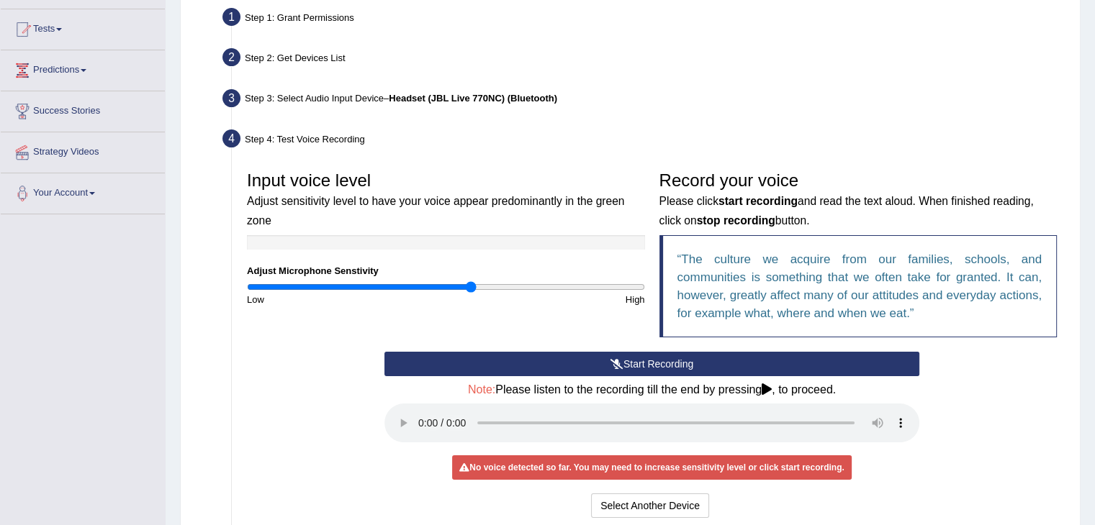
drag, startPoint x: 524, startPoint y: 286, endPoint x: 469, endPoint y: 294, distance: 55.4
click at [469, 293] on input "range" at bounding box center [446, 287] width 398 height 12
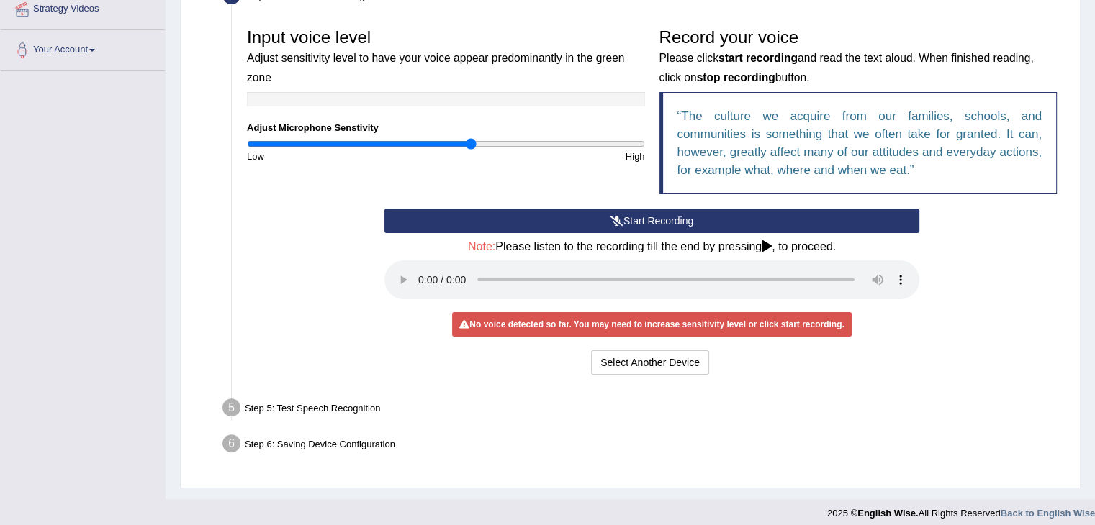
scroll to position [288, 0]
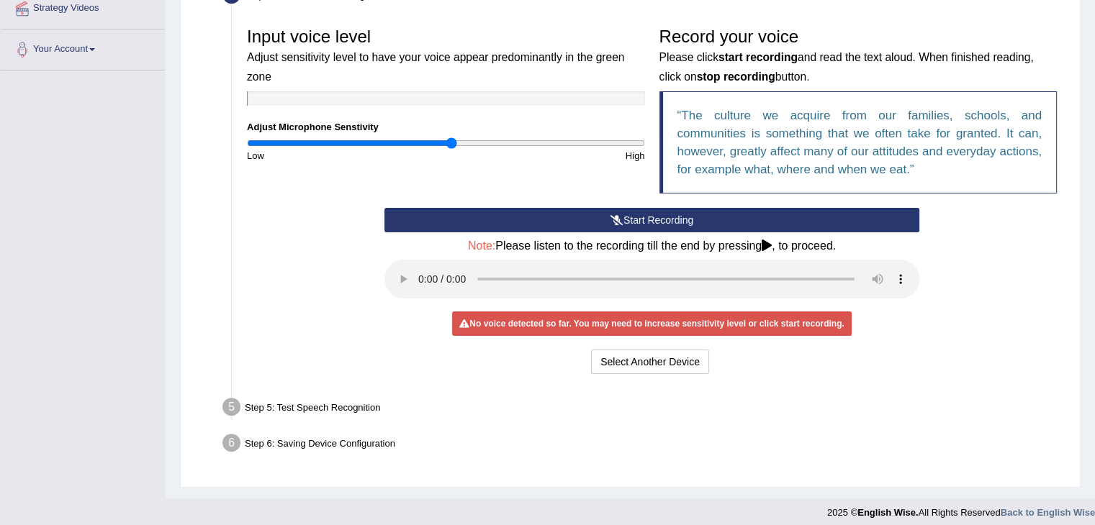
drag, startPoint x: 472, startPoint y: 142, endPoint x: 452, endPoint y: 148, distance: 21.2
type input "1.04"
click at [452, 148] on input "range" at bounding box center [446, 143] width 398 height 12
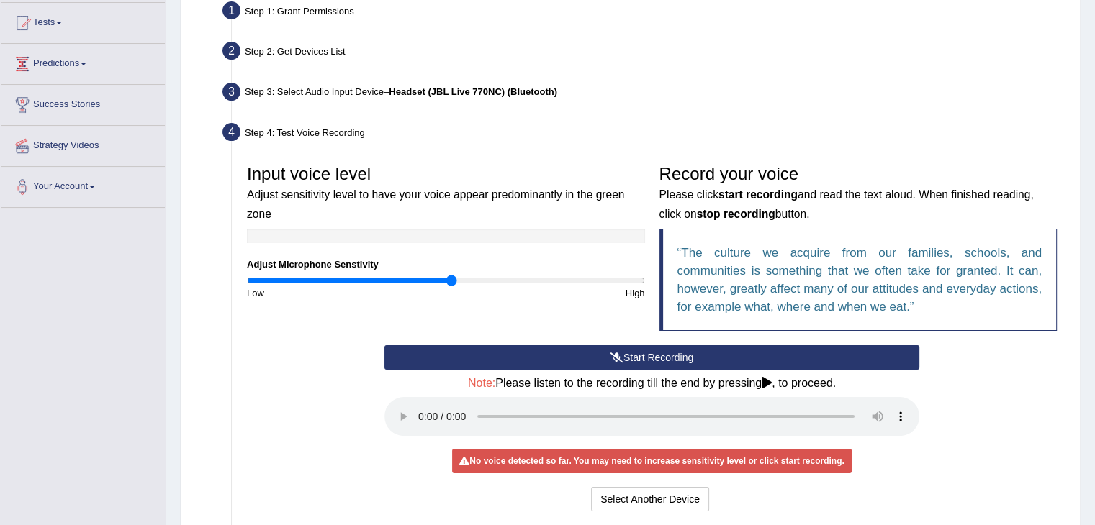
scroll to position [144, 0]
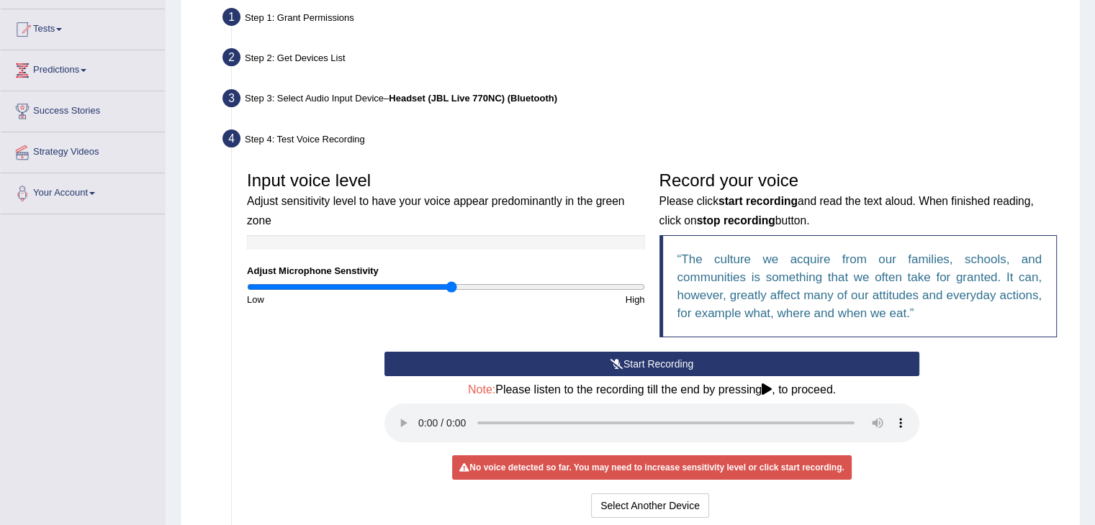
click at [658, 358] on button "Start Recording" at bounding box center [651, 364] width 535 height 24
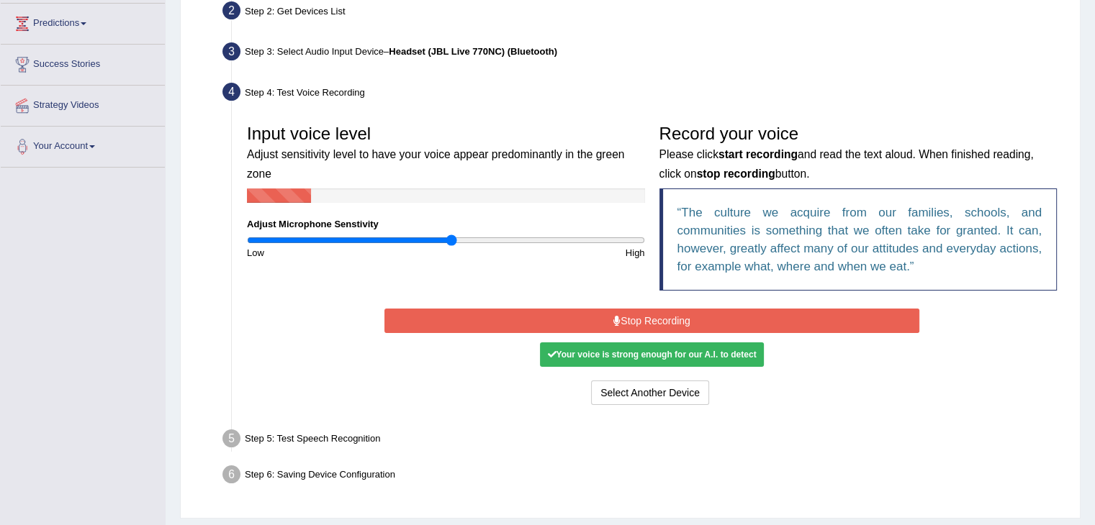
scroll to position [216, 0]
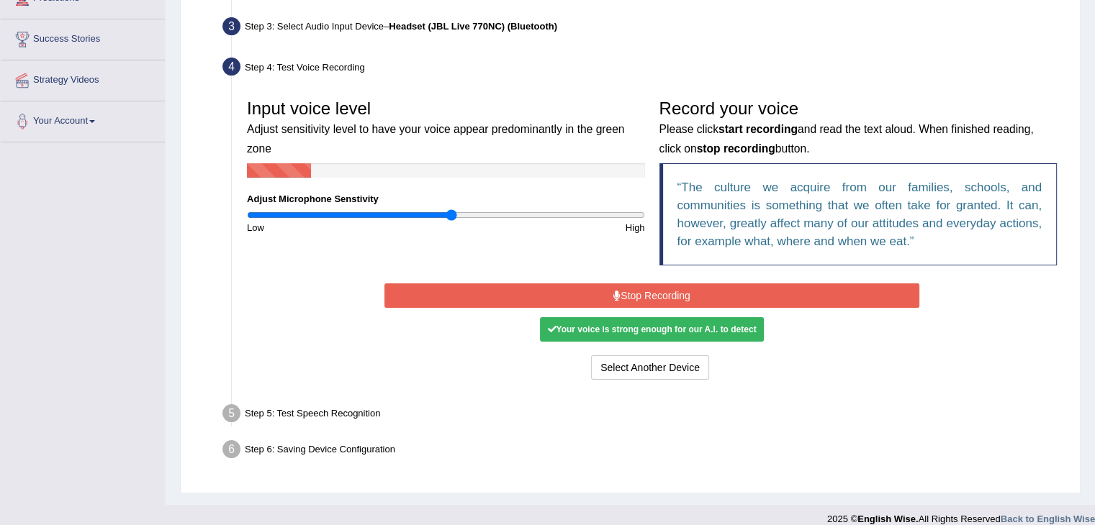
click at [651, 294] on button "Stop Recording" at bounding box center [651, 296] width 535 height 24
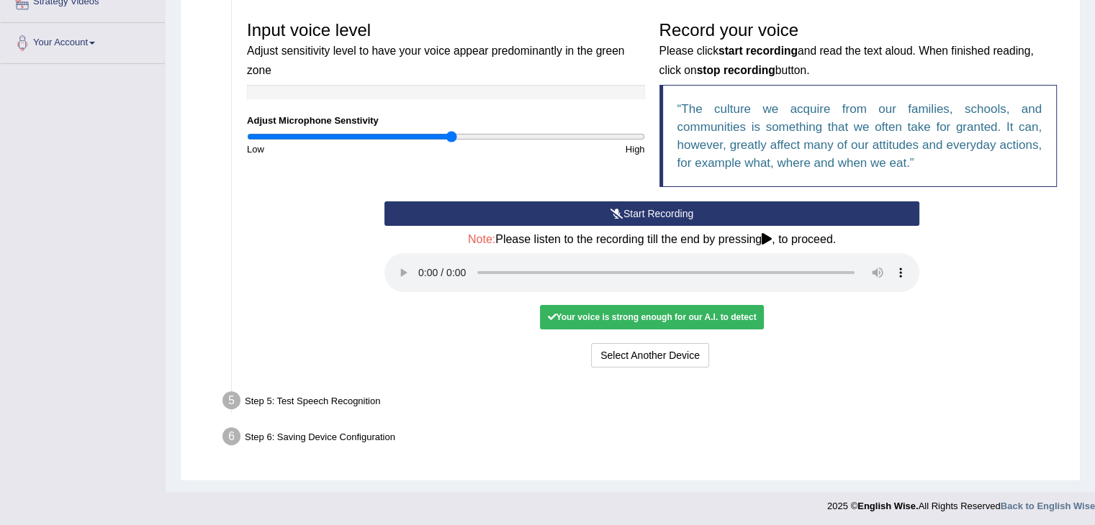
scroll to position [297, 0]
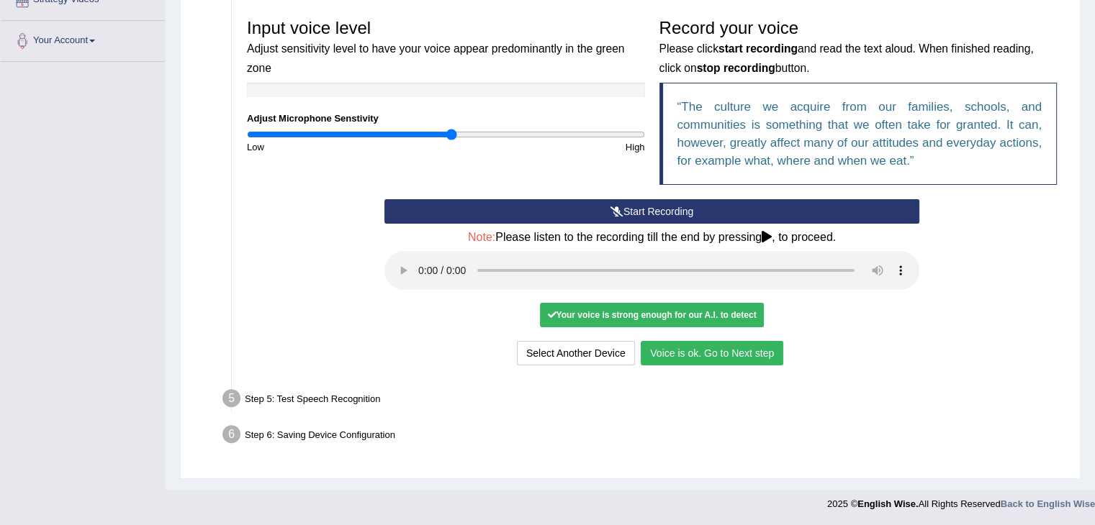
click at [723, 361] on button "Voice is ok. Go to Next step" at bounding box center [712, 353] width 143 height 24
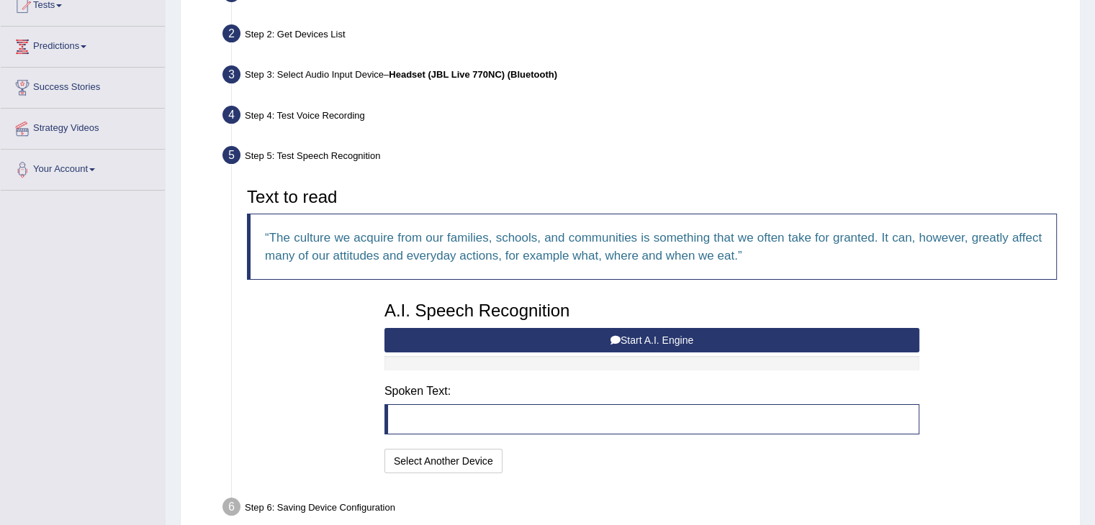
scroll to position [240, 0]
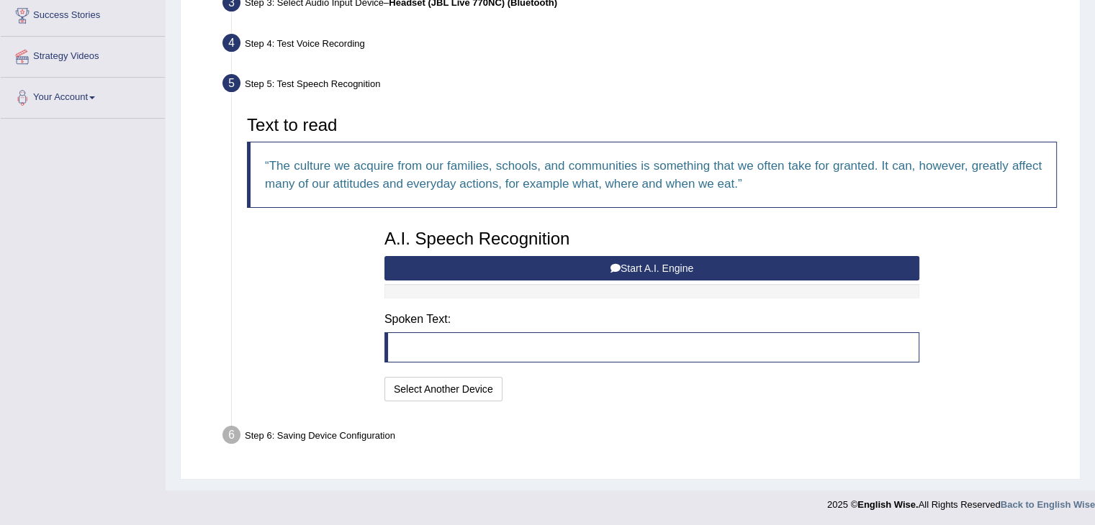
click at [664, 270] on button "Start A.I. Engine" at bounding box center [651, 268] width 535 height 24
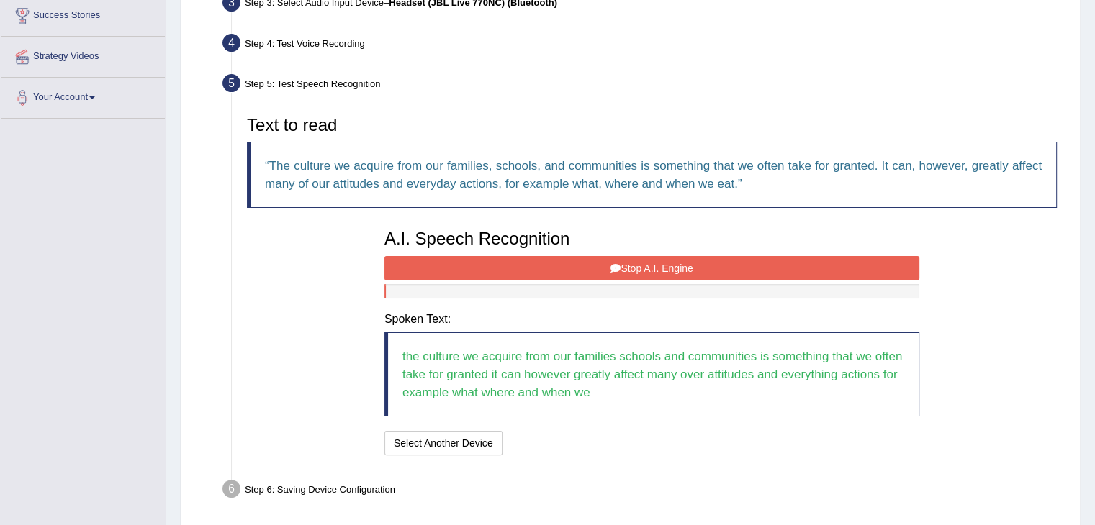
click at [656, 263] on button "Stop A.I. Engine" at bounding box center [651, 268] width 535 height 24
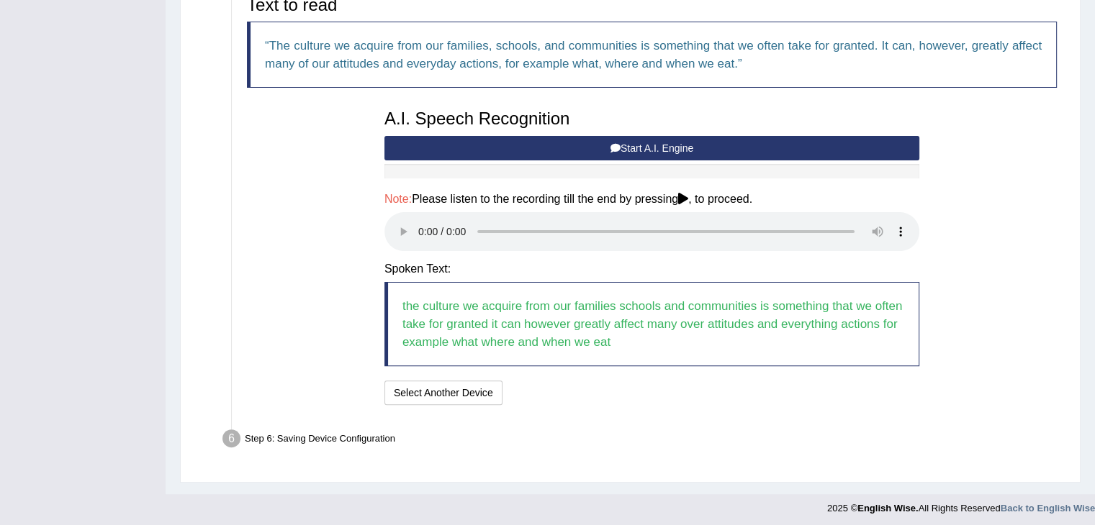
scroll to position [363, 0]
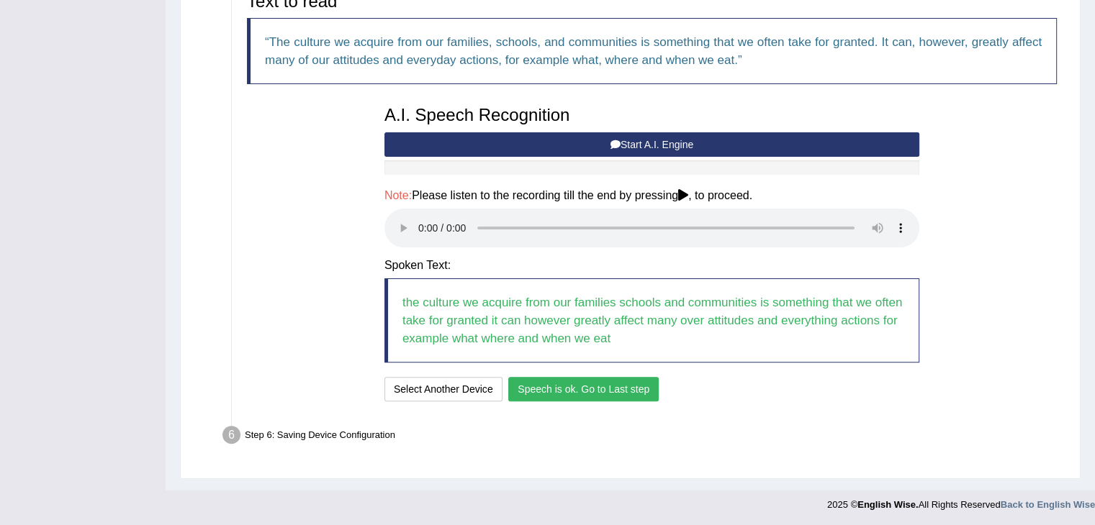
click at [631, 388] on button "Speech is ok. Go to Last step" at bounding box center [583, 389] width 150 height 24
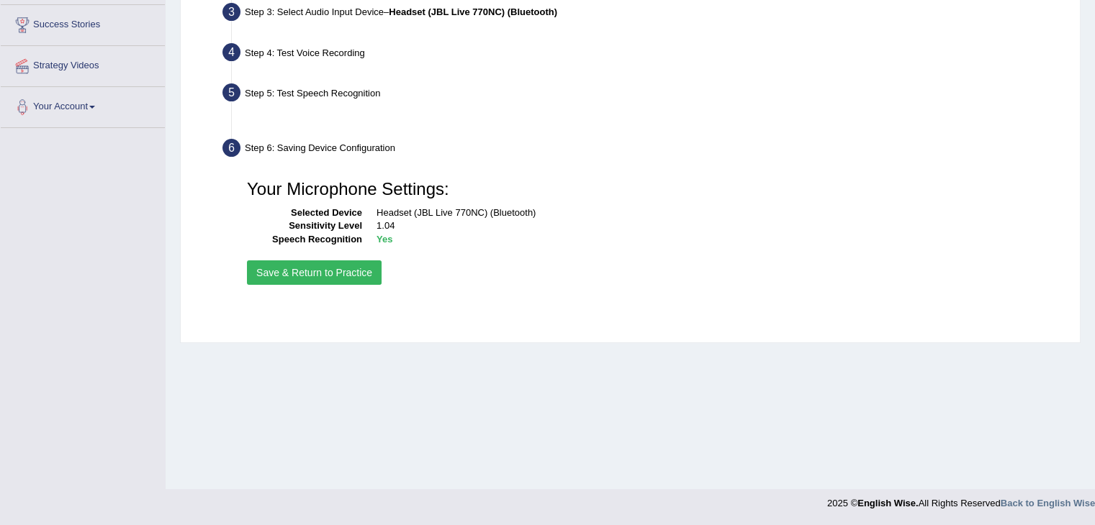
scroll to position [230, 0]
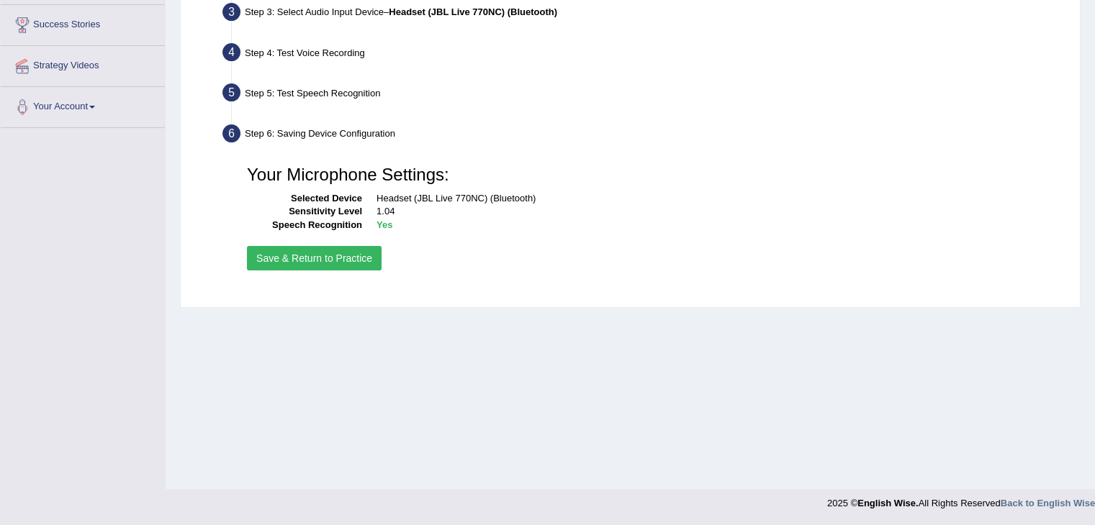
click at [348, 256] on button "Save & Return to Practice" at bounding box center [314, 258] width 135 height 24
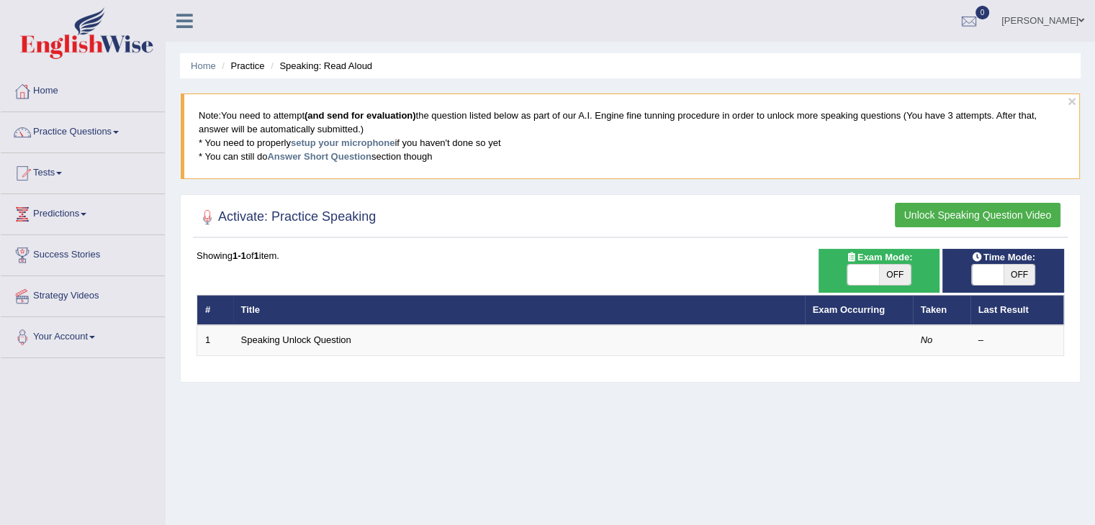
click at [933, 217] on button "Unlock Speaking Question Video" at bounding box center [978, 215] width 166 height 24
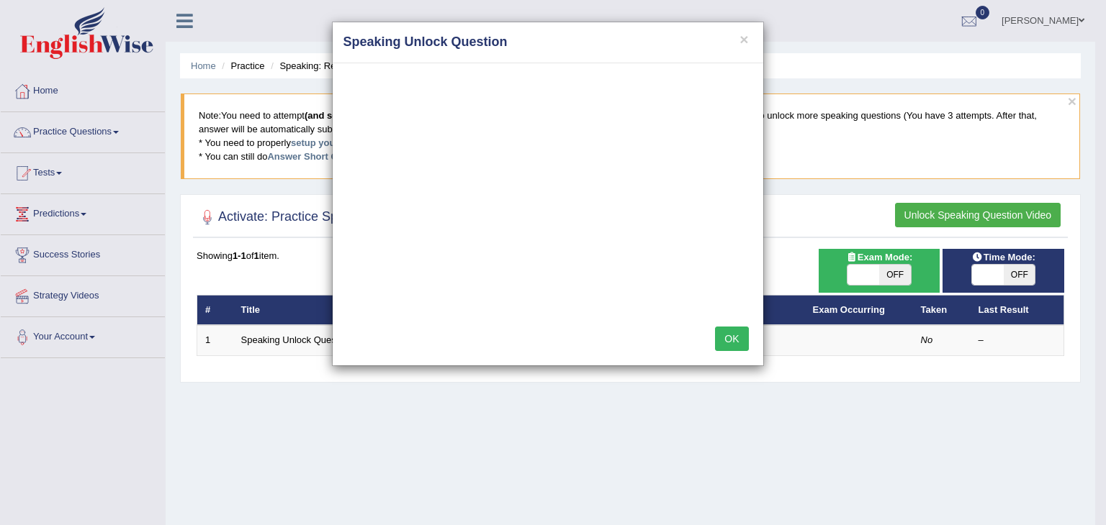
click at [739, 342] on button "OK" at bounding box center [731, 339] width 33 height 24
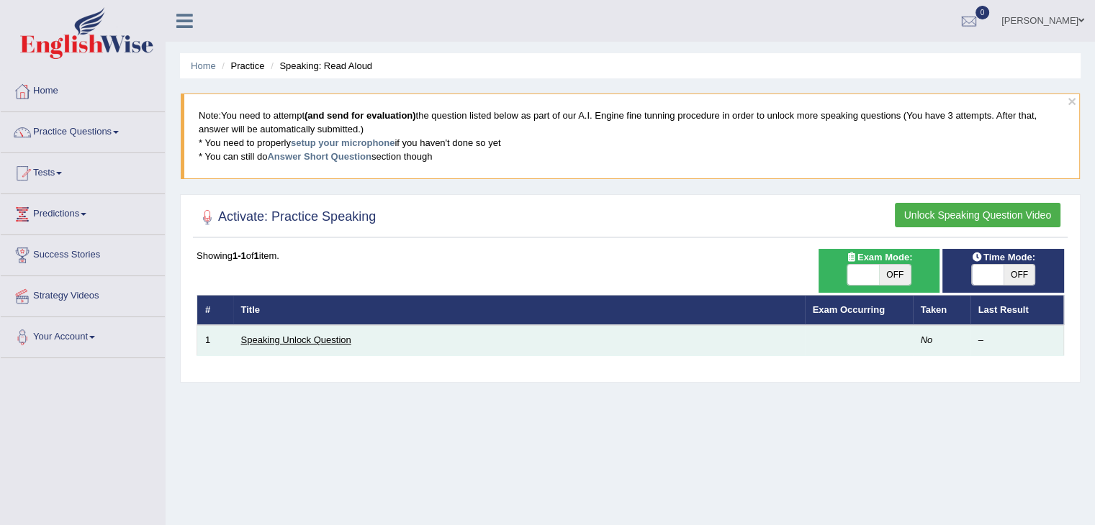
click at [302, 338] on link "Speaking Unlock Question" at bounding box center [296, 340] width 110 height 11
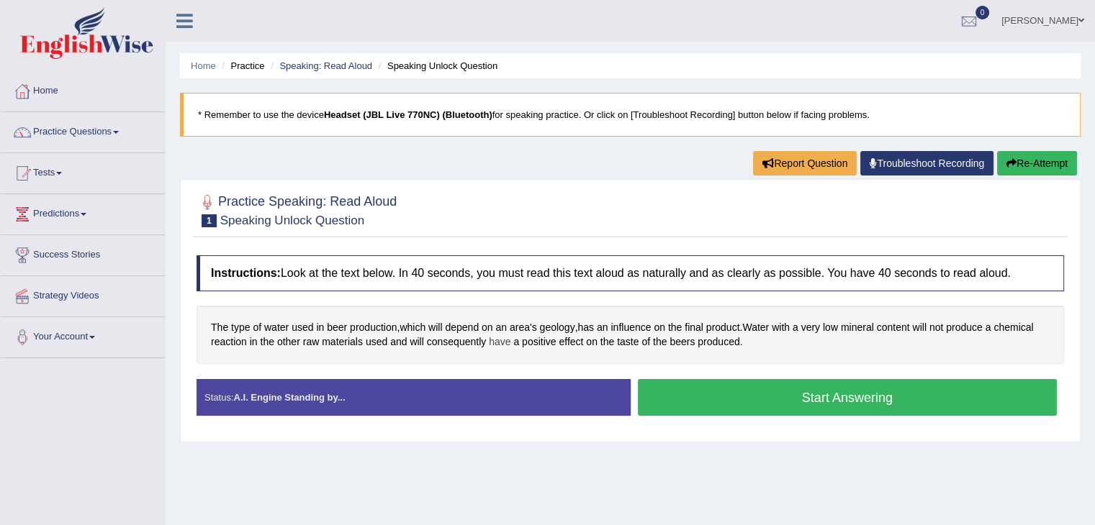
scroll to position [72, 0]
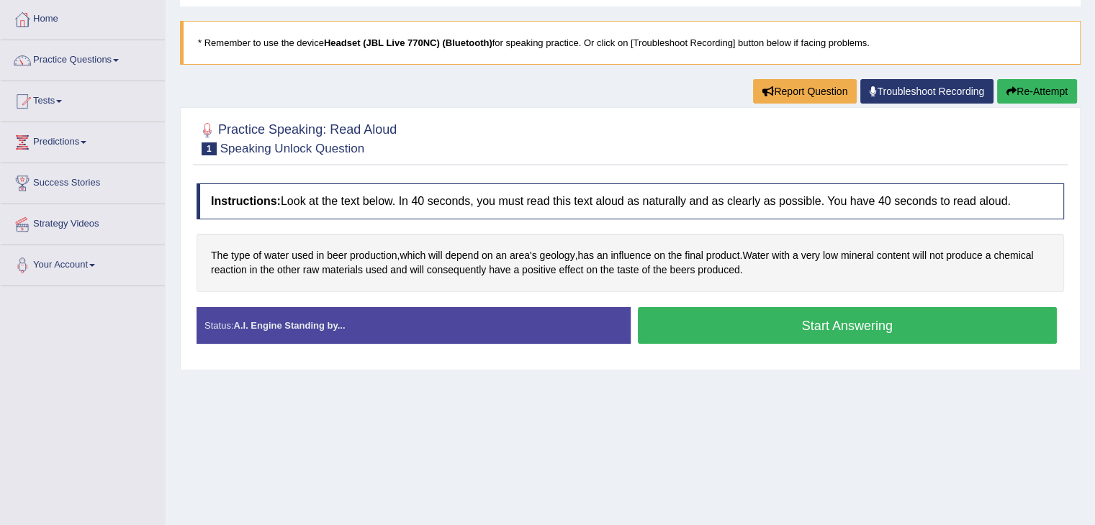
click at [749, 328] on button "Start Answering" at bounding box center [848, 325] width 420 height 37
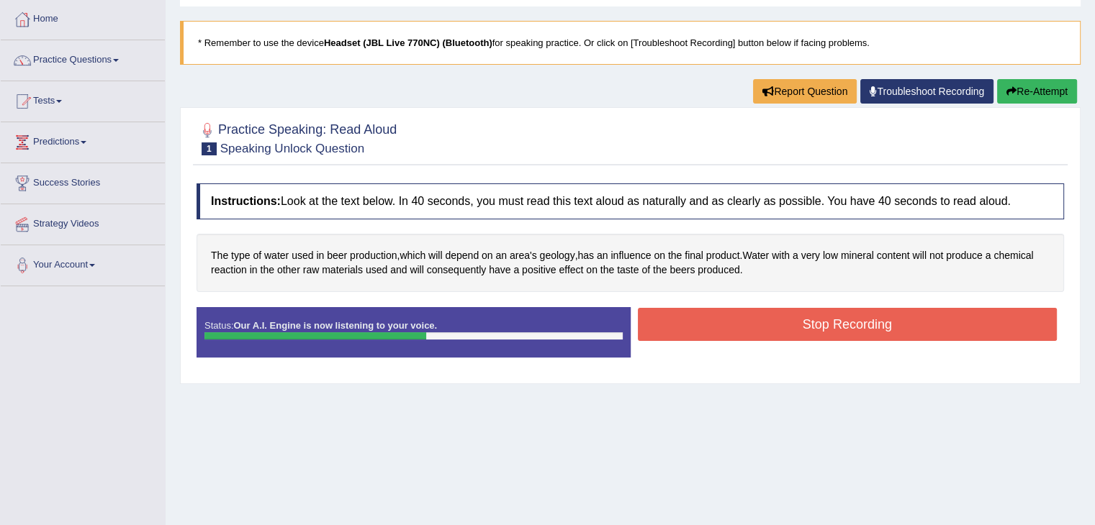
click at [760, 323] on button "Stop Recording" at bounding box center [848, 324] width 420 height 33
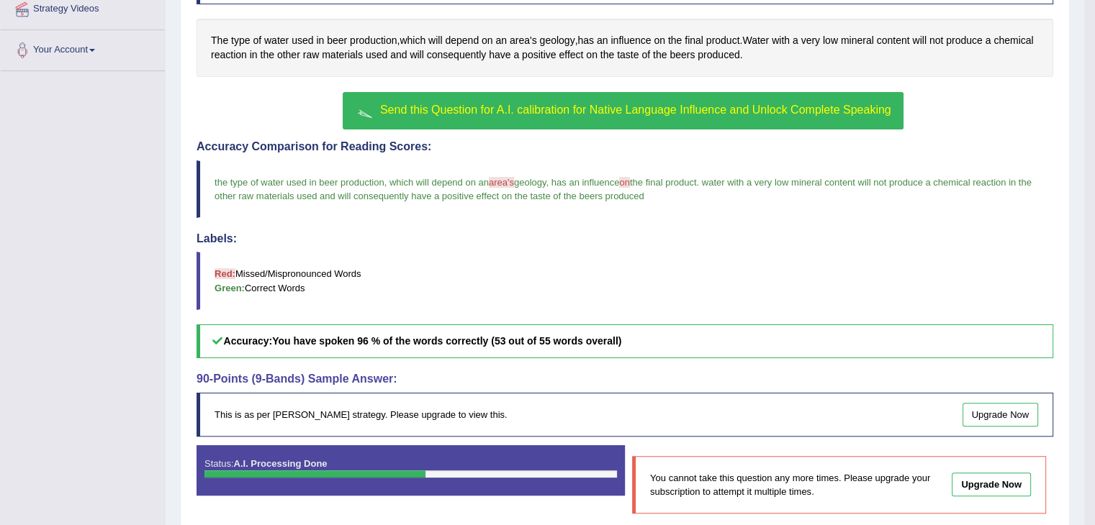
scroll to position [346, 0]
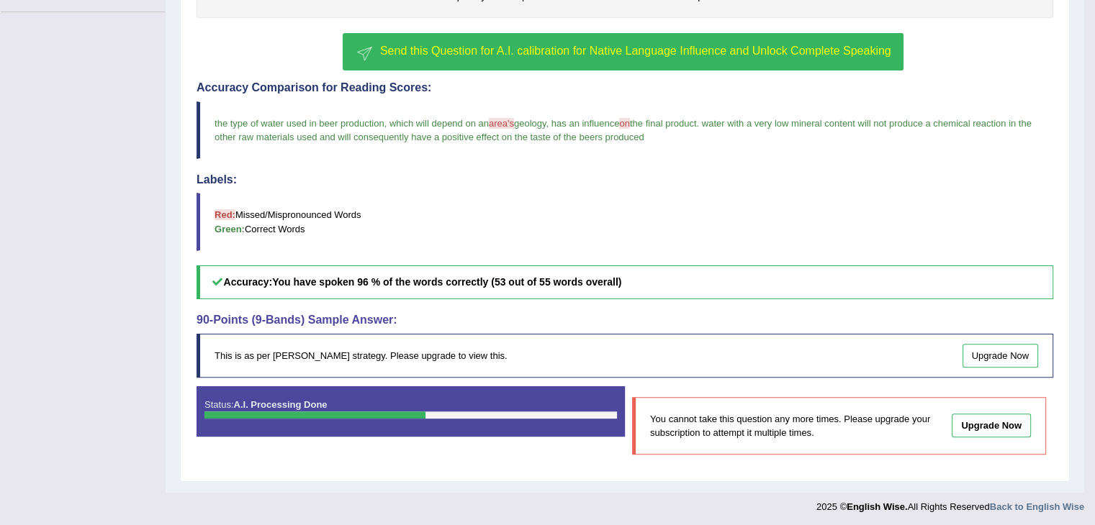
click at [475, 355] on div "This is as per English Wise's strategy. Please upgrade to view this. Upgrade Now" at bounding box center [624, 356] width 857 height 44
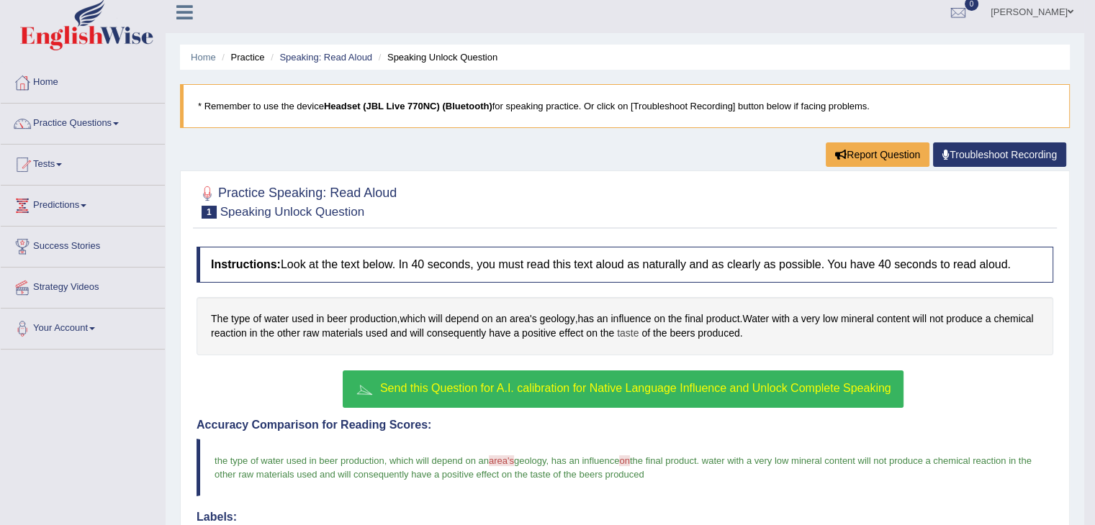
scroll to position [144, 0]
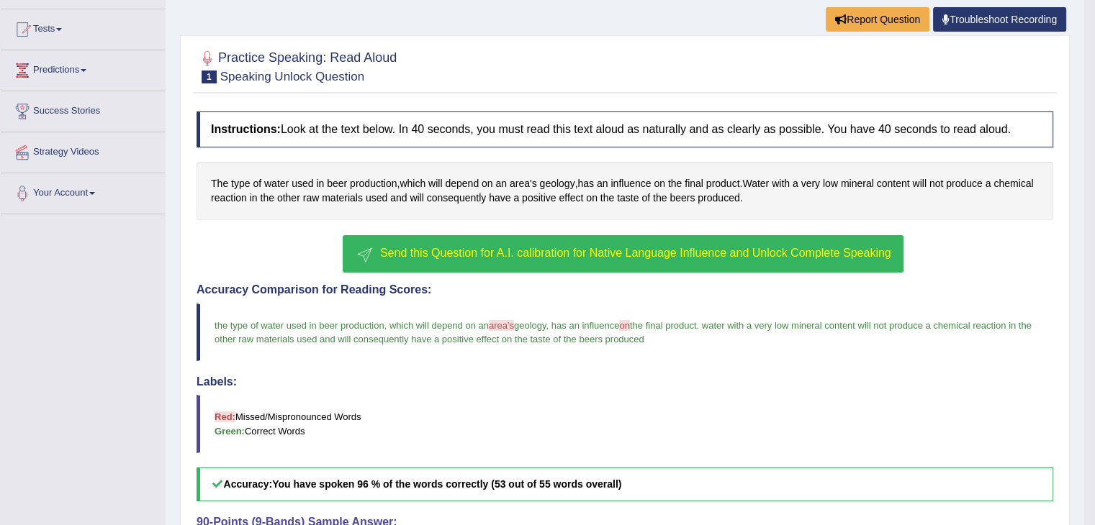
click at [651, 257] on span "Send this Question for A.I. calibration for Native Language Influence and Unloc…" at bounding box center [635, 253] width 511 height 12
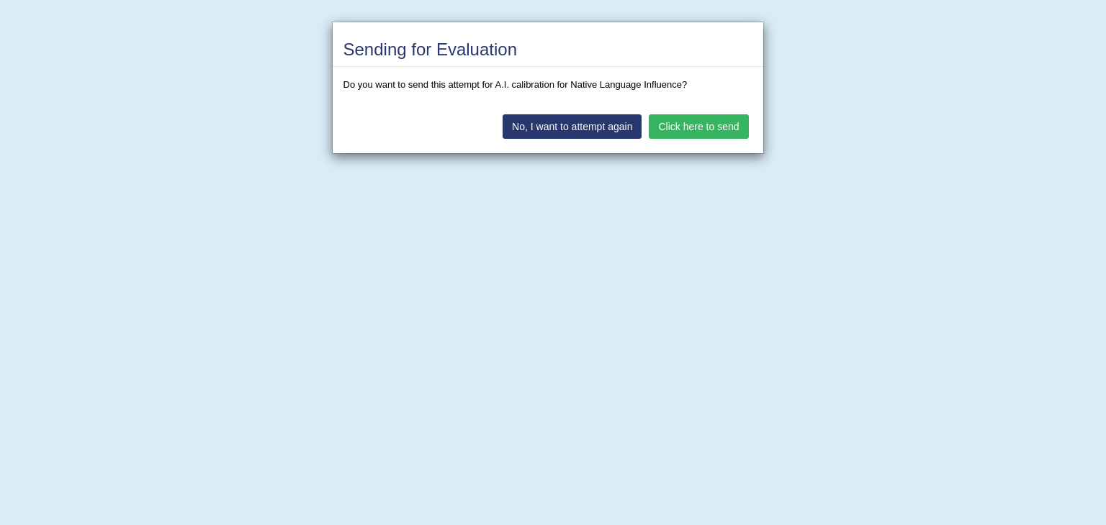
click at [723, 129] on button "Click here to send" at bounding box center [698, 126] width 99 height 24
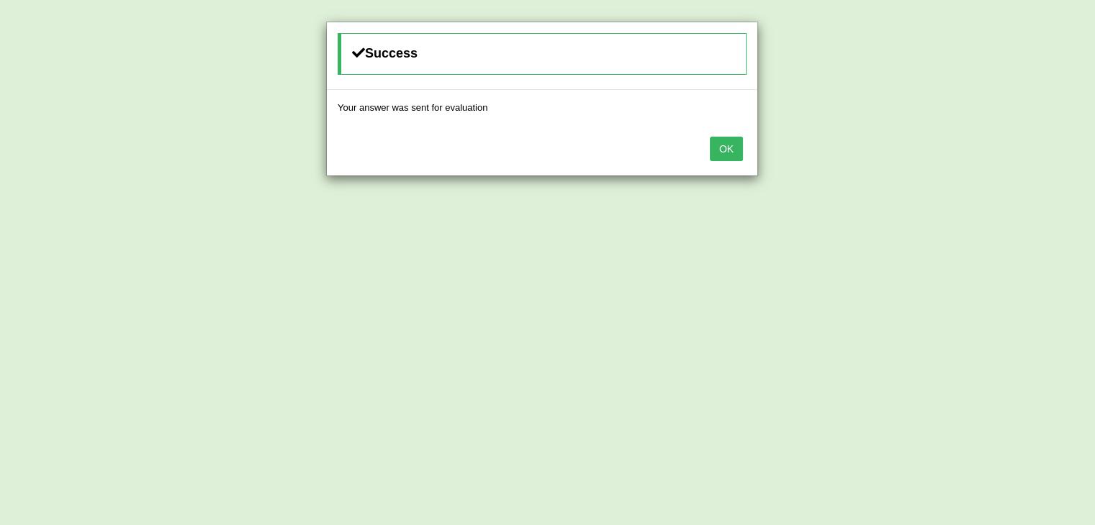
click at [726, 145] on button "OK" at bounding box center [726, 149] width 33 height 24
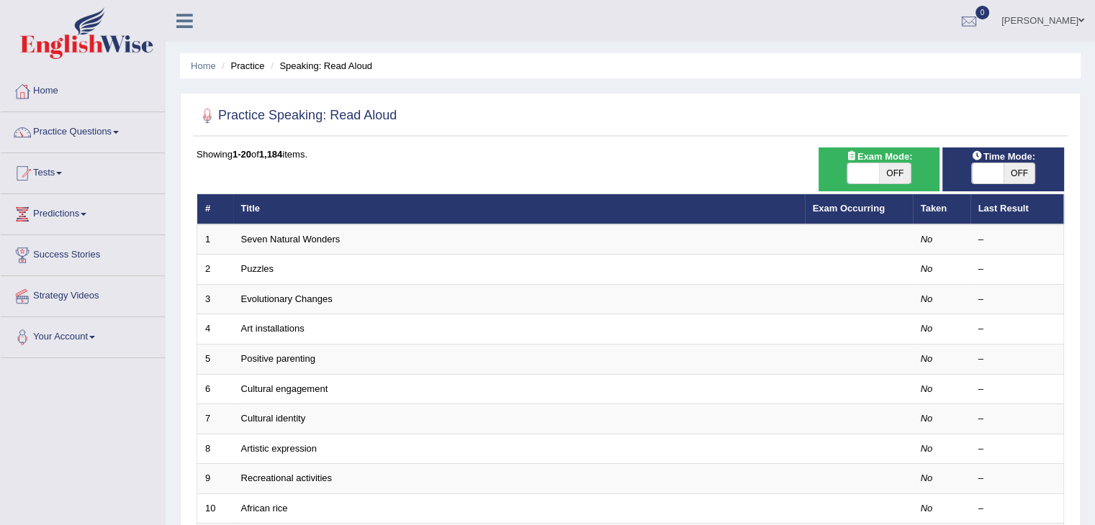
click at [897, 173] on span "OFF" at bounding box center [895, 173] width 32 height 20
checkbox input "true"
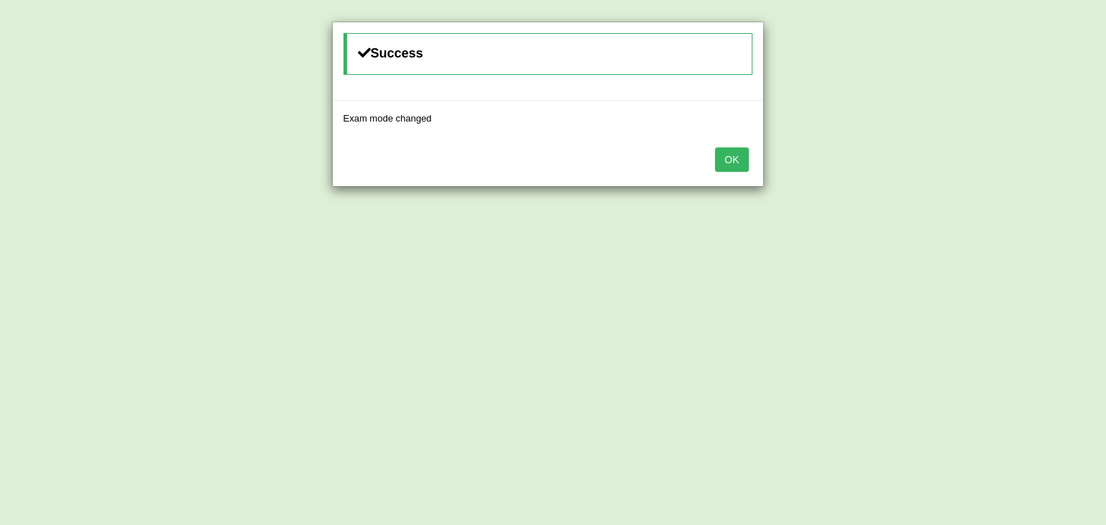
click at [720, 159] on button "OK" at bounding box center [731, 160] width 33 height 24
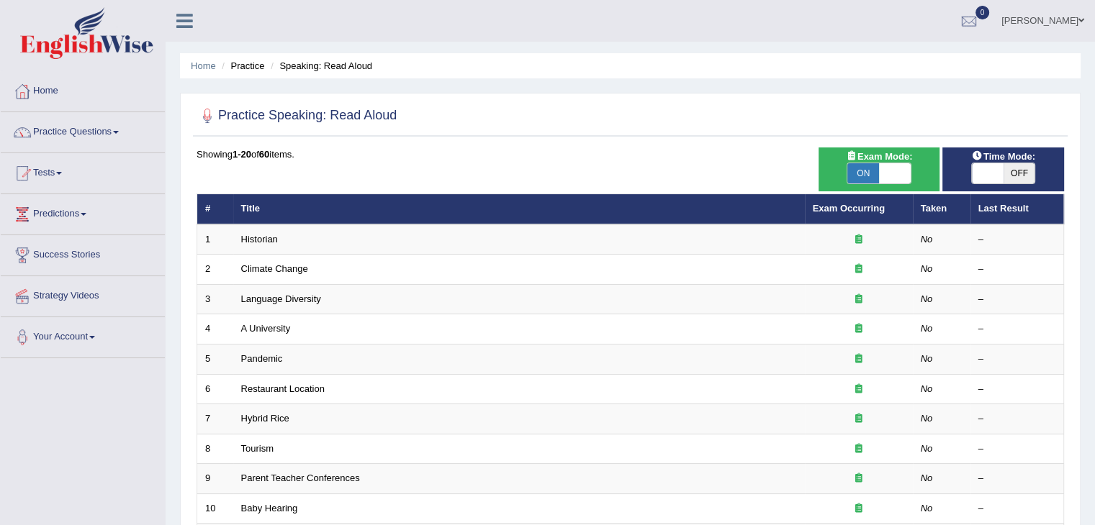
click at [1008, 175] on span "OFF" at bounding box center [1019, 173] width 32 height 20
checkbox input "true"
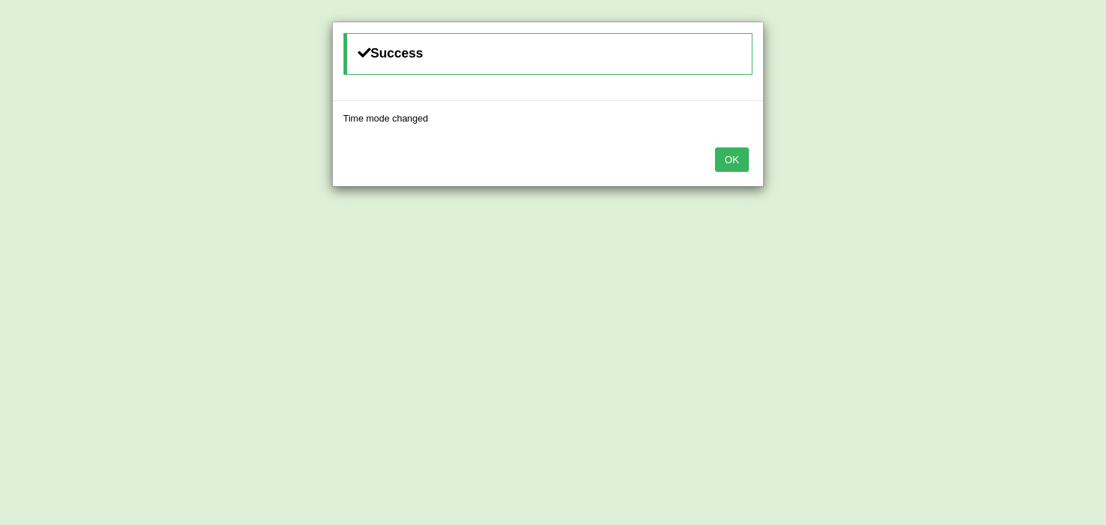
click at [733, 159] on button "OK" at bounding box center [731, 160] width 33 height 24
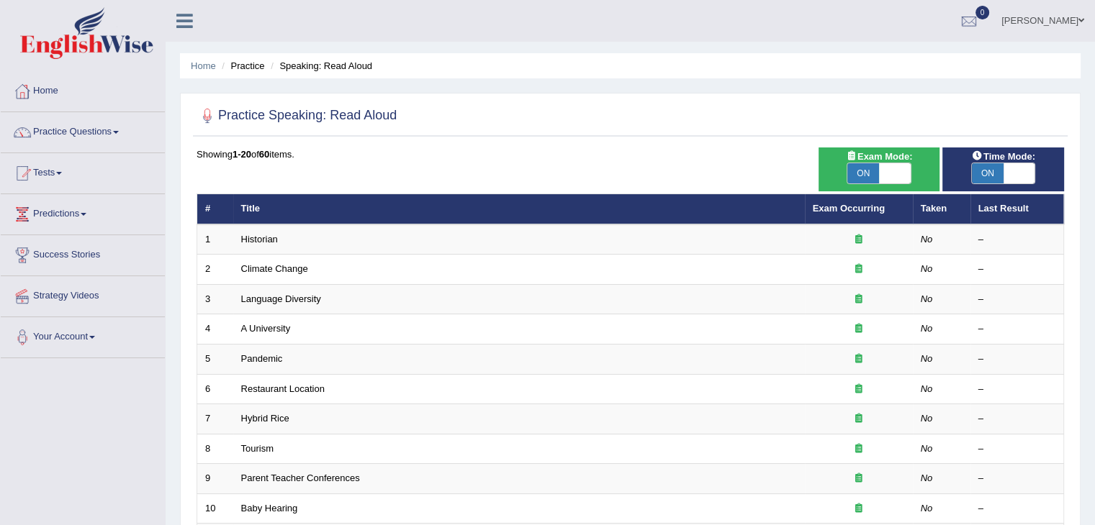
click at [866, 168] on span "ON" at bounding box center [863, 173] width 32 height 20
checkbox input "false"
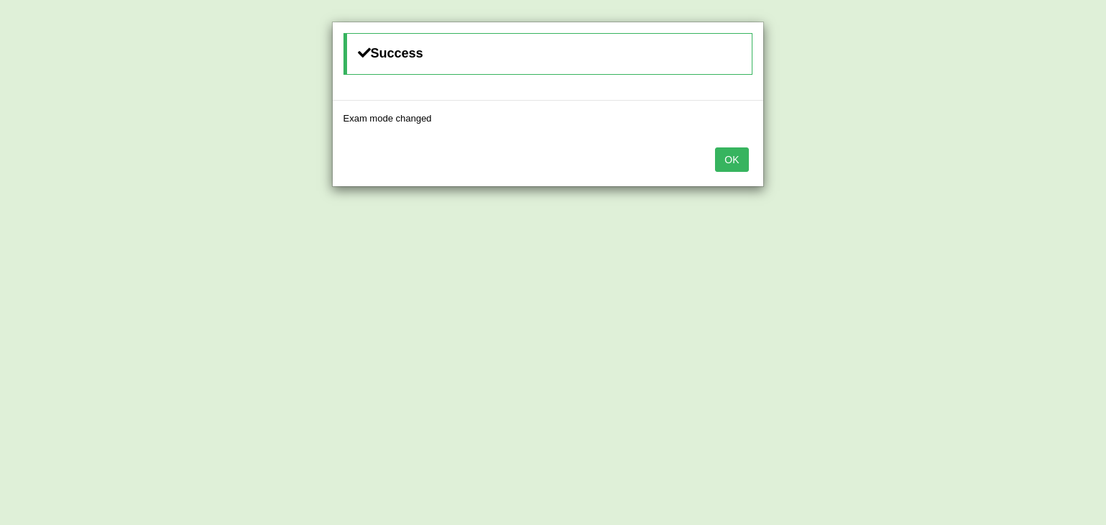
click at [697, 148] on div "OK" at bounding box center [548, 161] width 430 height 50
click at [730, 162] on button "OK" at bounding box center [731, 160] width 33 height 24
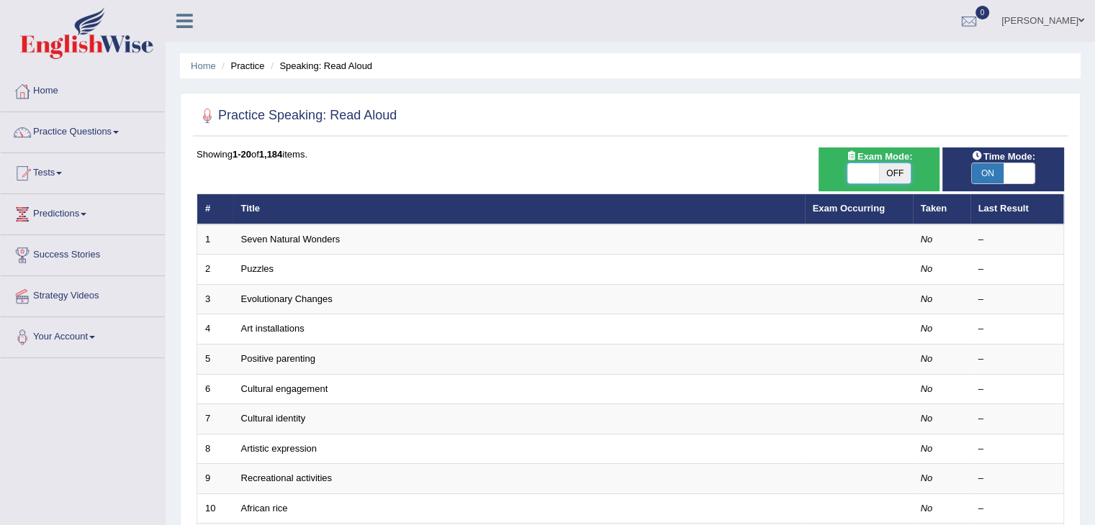
click at [869, 167] on span at bounding box center [863, 173] width 32 height 20
checkbox input "true"
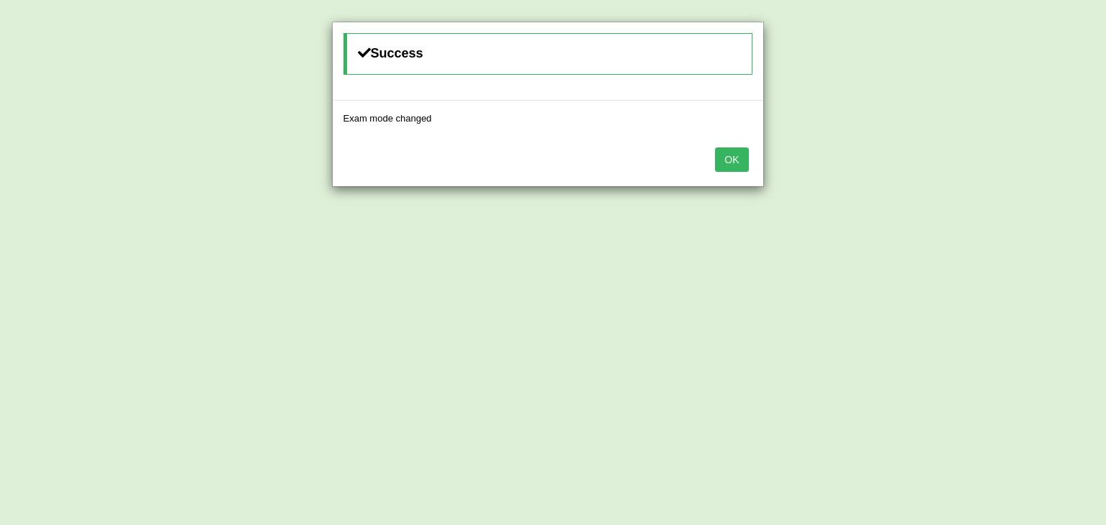
click at [736, 157] on button "OK" at bounding box center [731, 160] width 33 height 24
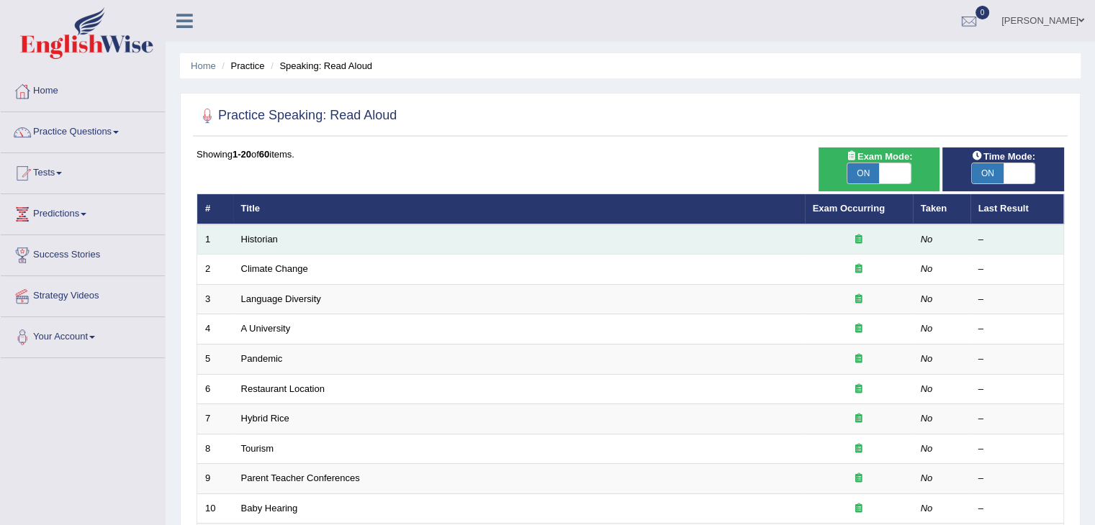
click at [863, 240] on div at bounding box center [859, 240] width 92 height 14
click at [610, 248] on td "Historian" at bounding box center [518, 240] width 571 height 30
click at [250, 238] on link "Historian" at bounding box center [259, 239] width 37 height 11
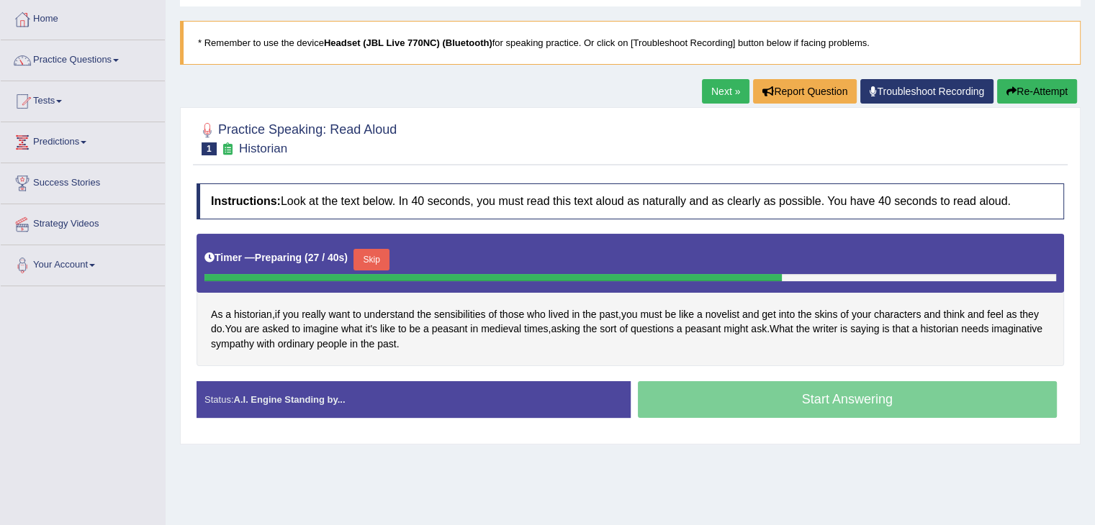
scroll to position [144, 0]
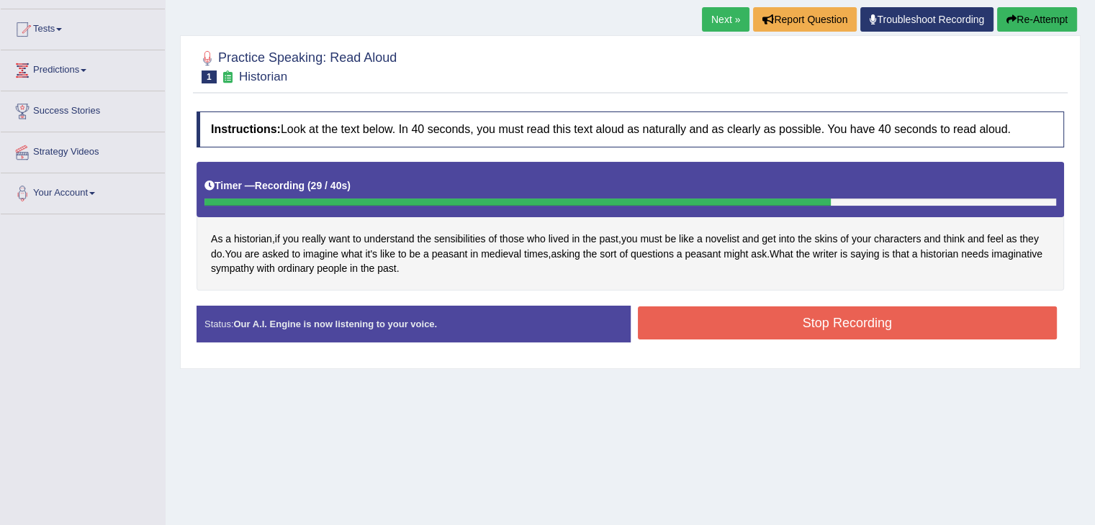
click at [782, 323] on button "Stop Recording" at bounding box center [848, 323] width 420 height 33
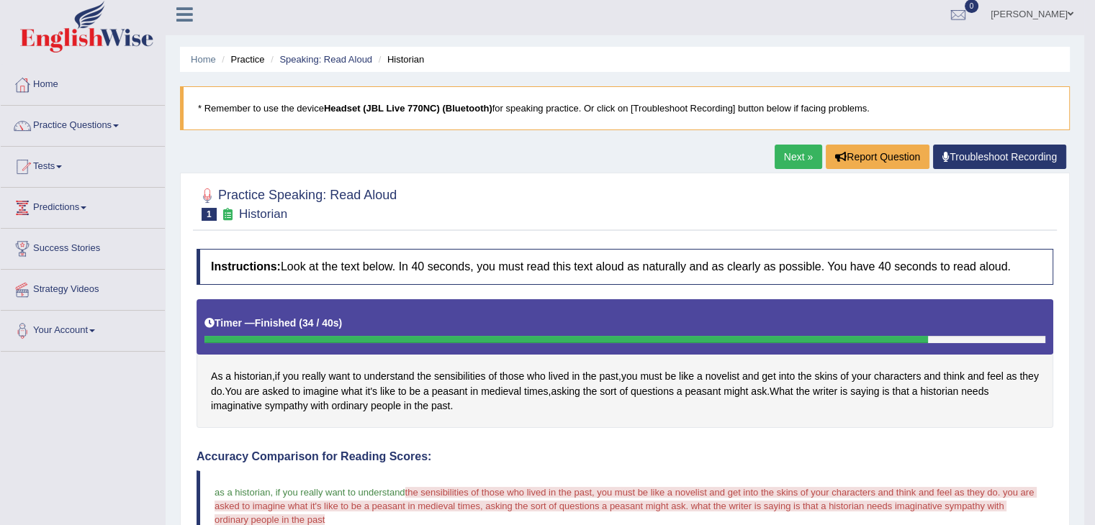
scroll to position [0, 0]
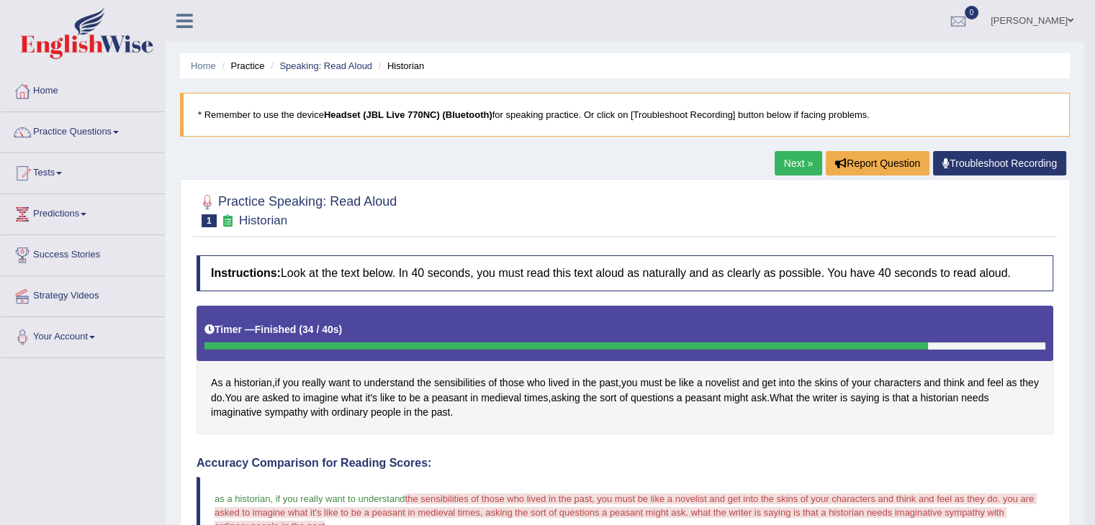
click at [785, 165] on link "Next »" at bounding box center [798, 163] width 48 height 24
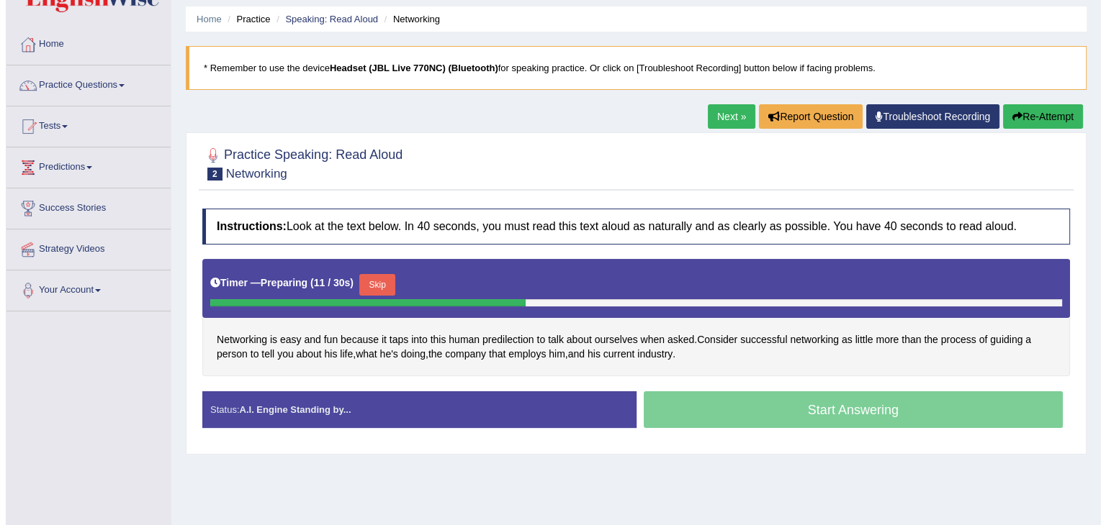
scroll to position [72, 0]
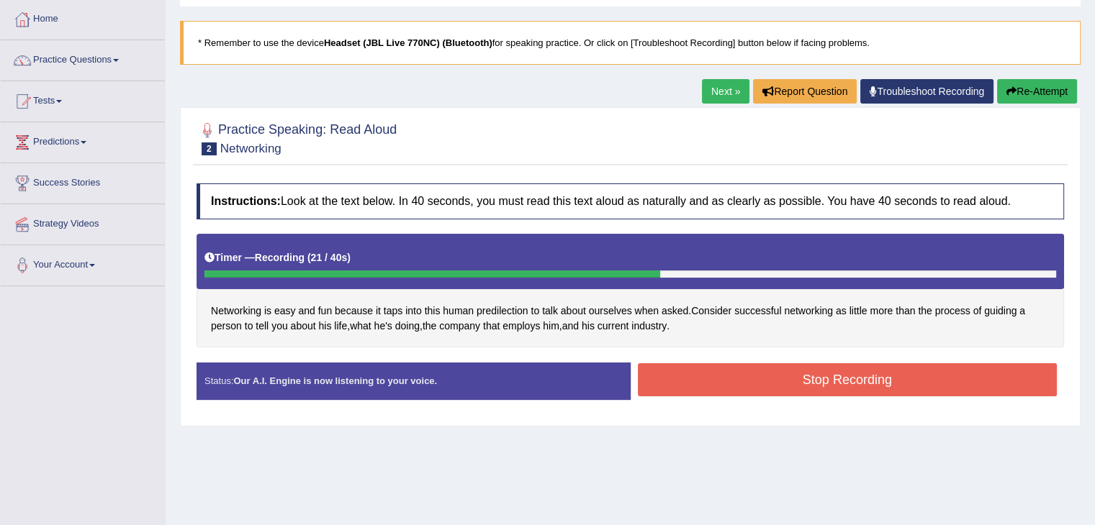
click at [674, 381] on button "Stop Recording" at bounding box center [848, 379] width 420 height 33
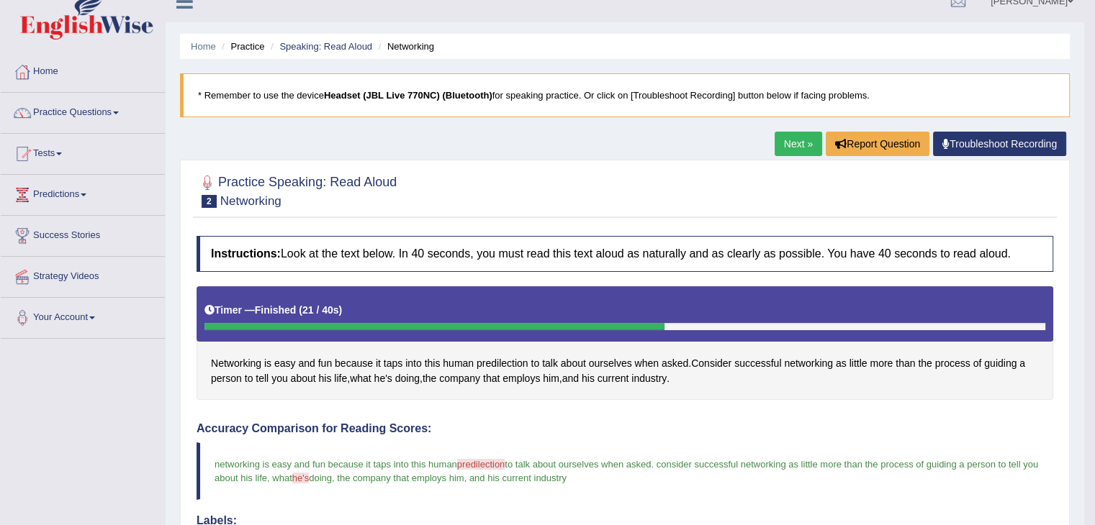
scroll to position [0, 0]
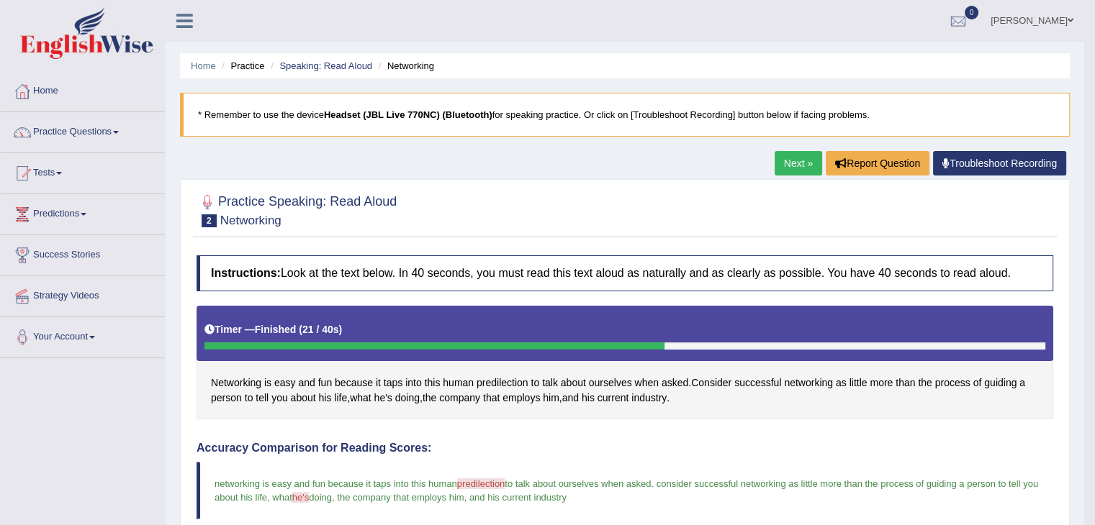
click at [800, 168] on link "Next »" at bounding box center [798, 163] width 48 height 24
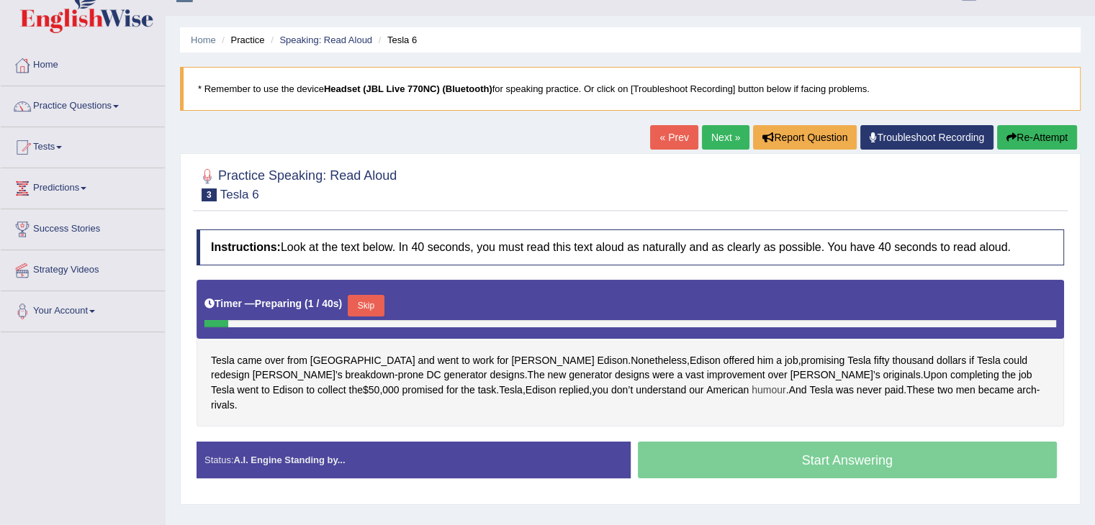
scroll to position [72, 0]
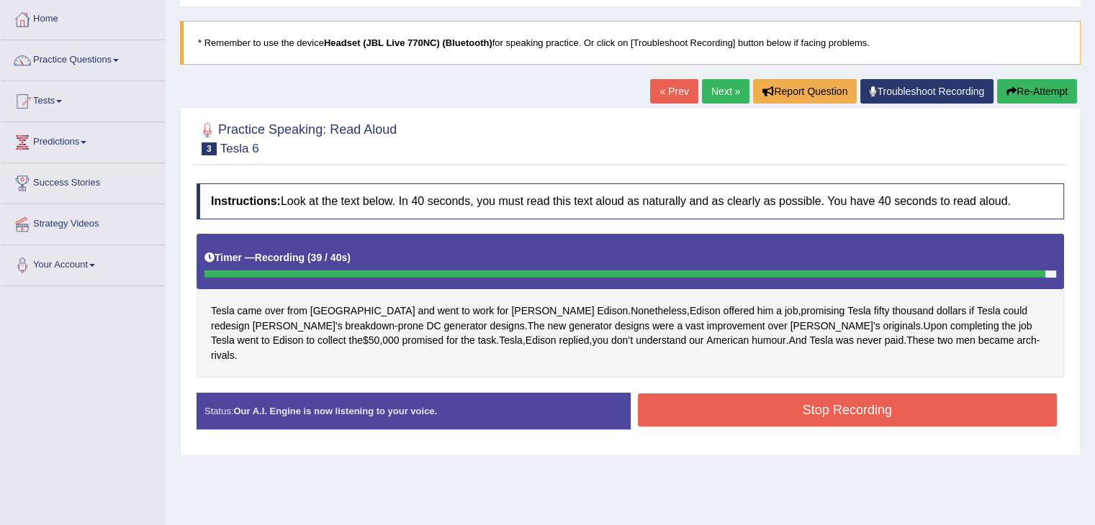
click at [759, 394] on button "Stop Recording" at bounding box center [848, 410] width 420 height 33
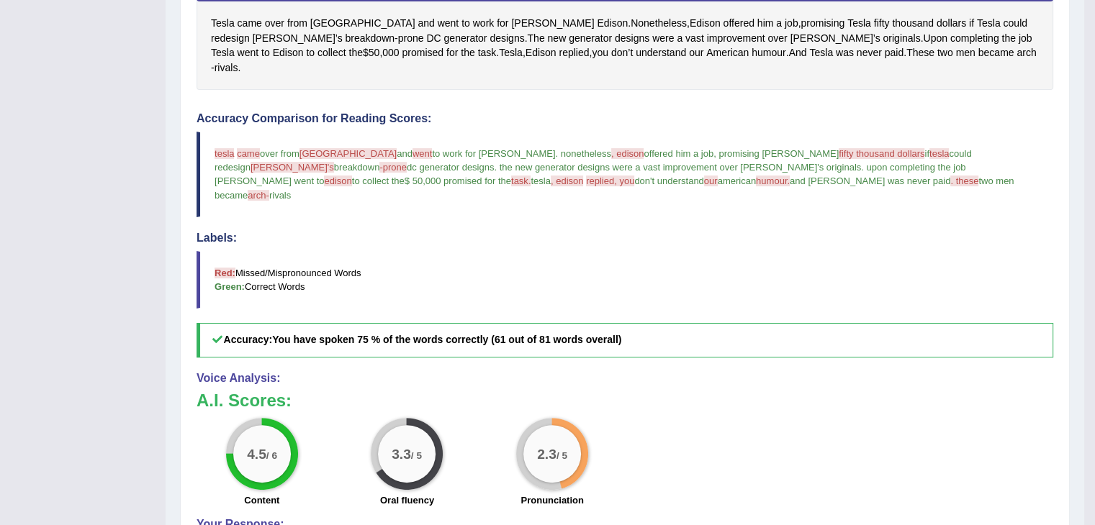
scroll to position [144, 0]
